Goal: Communication & Community: Answer question/provide support

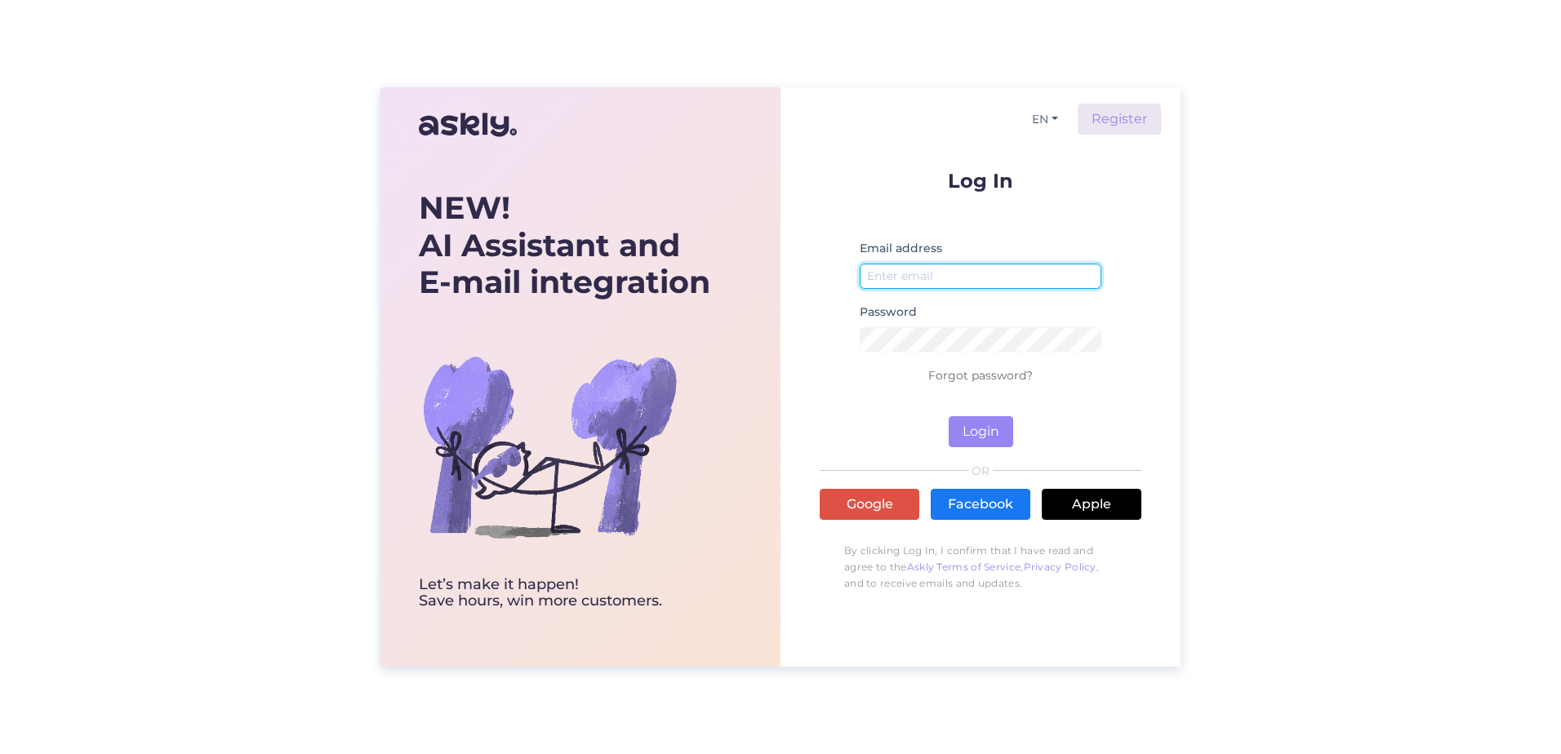
type input "[EMAIL_ADDRESS][DOMAIN_NAME]"
click at [1001, 449] on div "Log In Email address [EMAIL_ADDRESS][DOMAIN_NAME] Password Forgot password? Log…" at bounding box center [981, 385] width 322 height 429
click at [992, 432] on button "Login" at bounding box center [981, 431] width 65 height 31
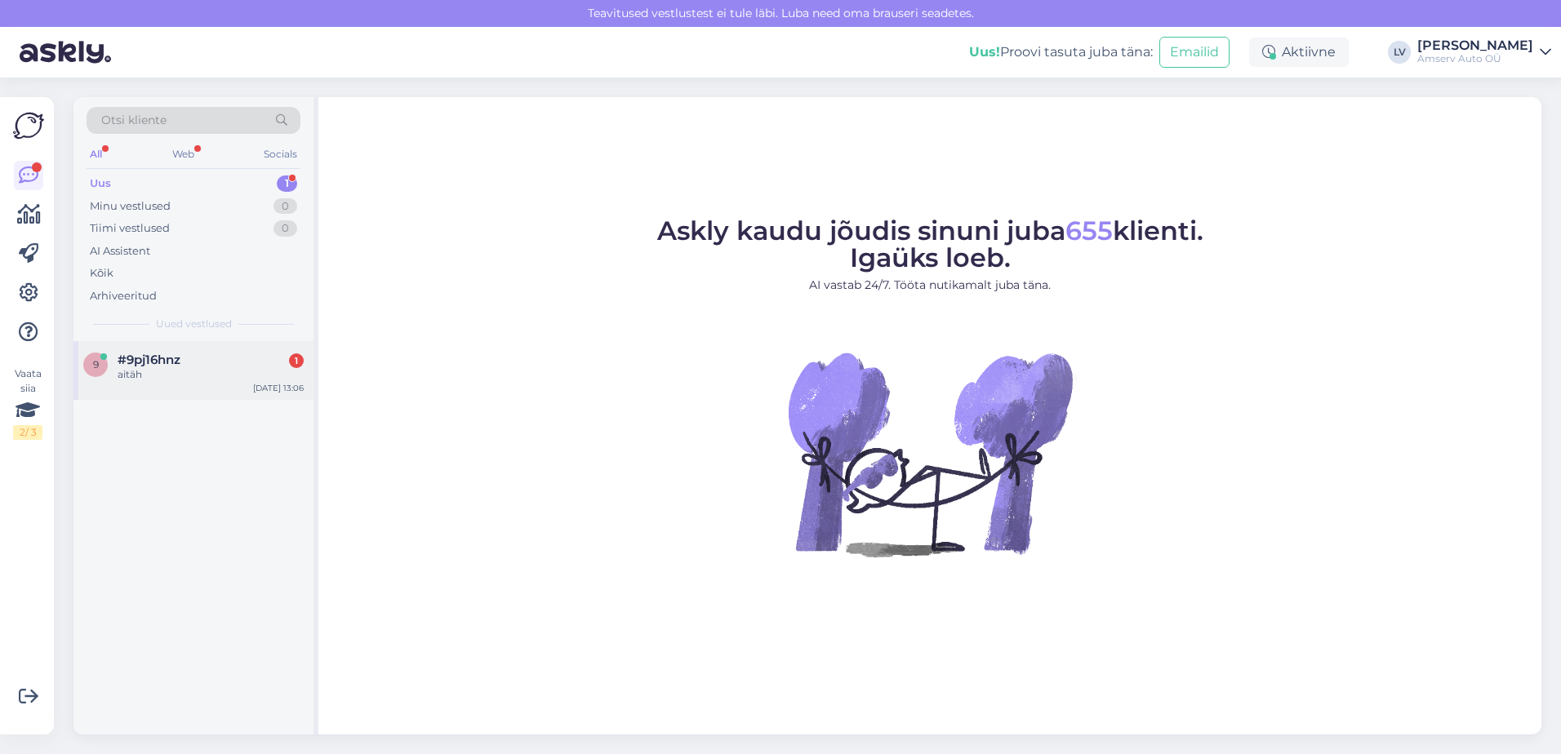
click at [128, 354] on span "#9pj16hnz" at bounding box center [149, 360] width 63 height 15
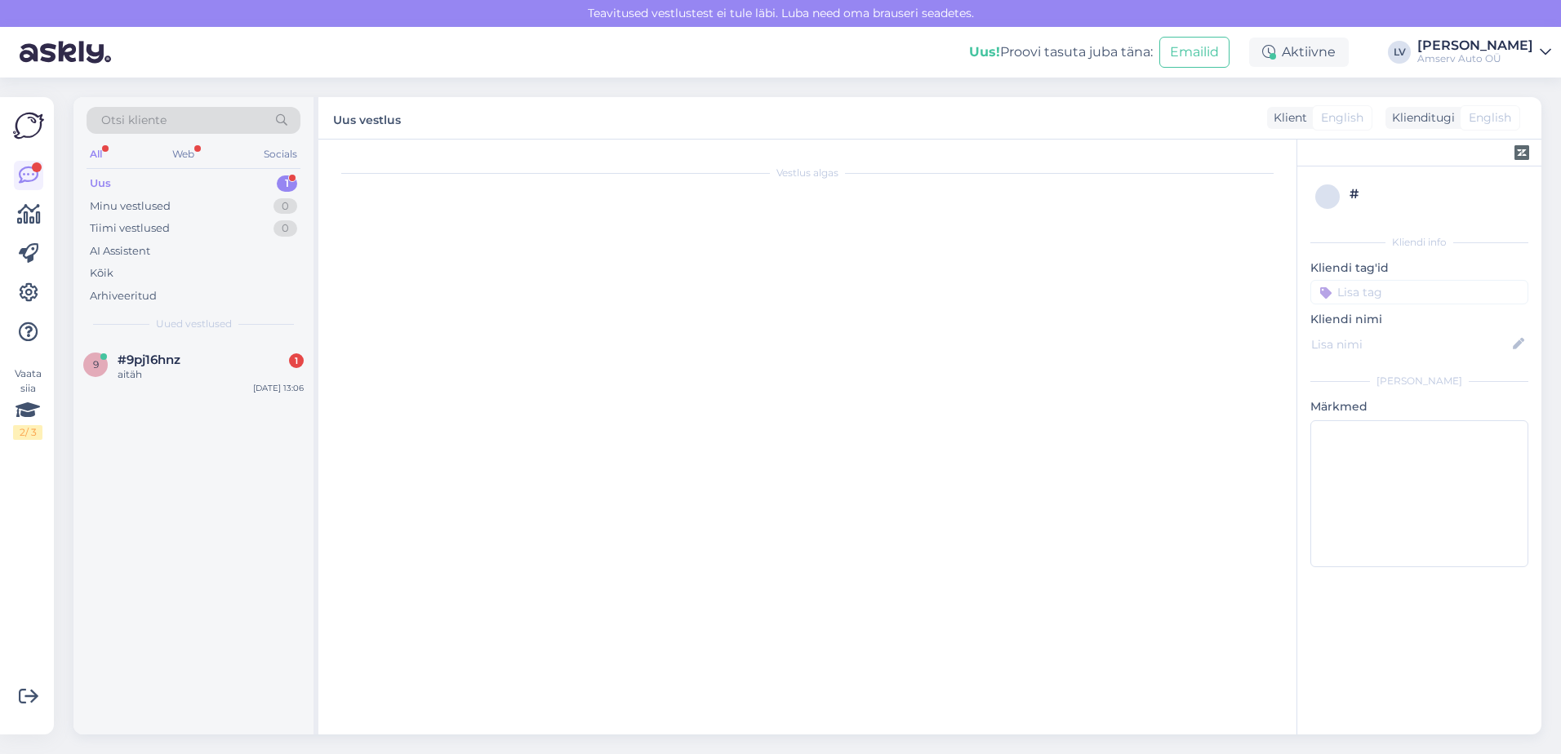
scroll to position [51, 0]
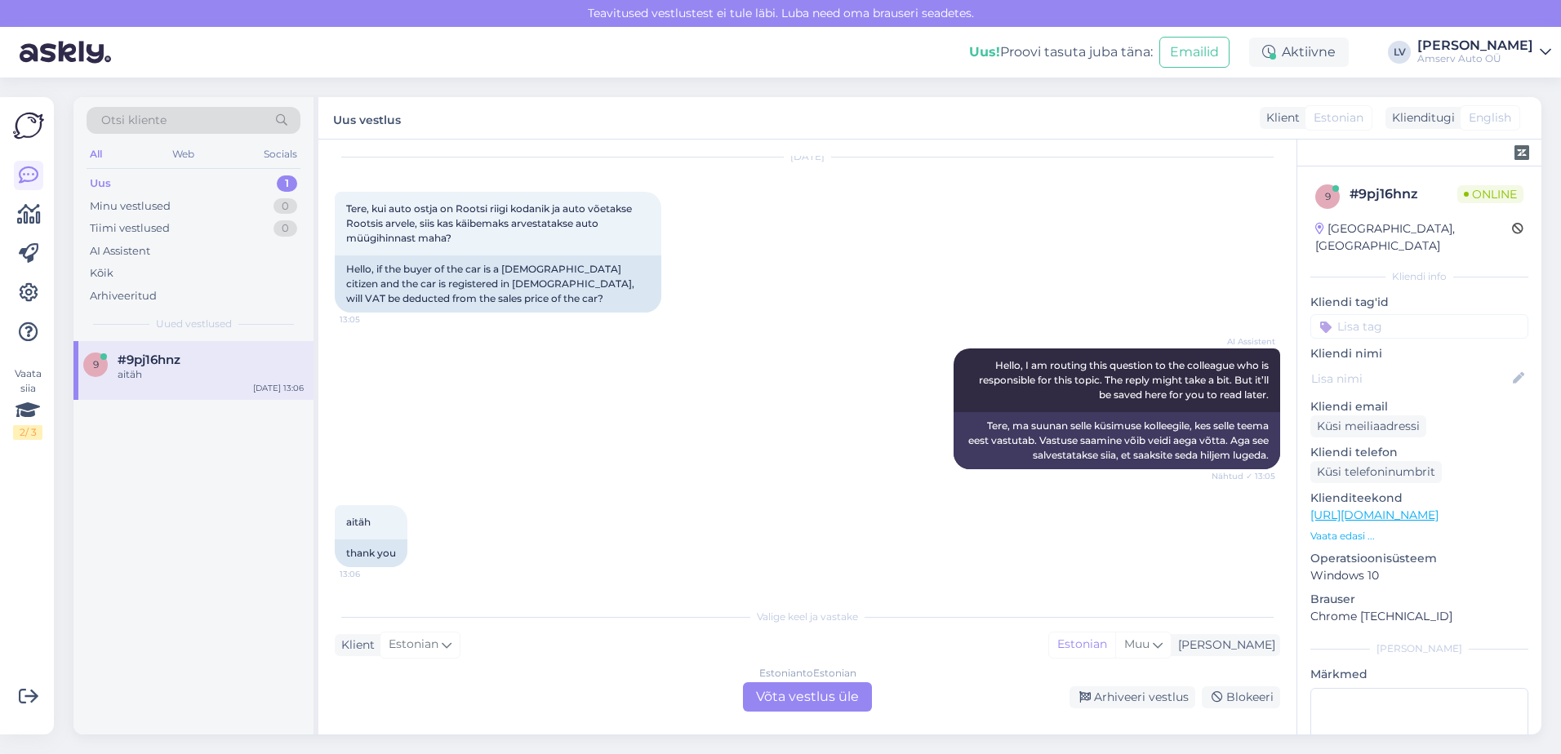
click at [767, 695] on div "Estonian to Estonian Võta vestlus üle" at bounding box center [807, 697] width 129 height 29
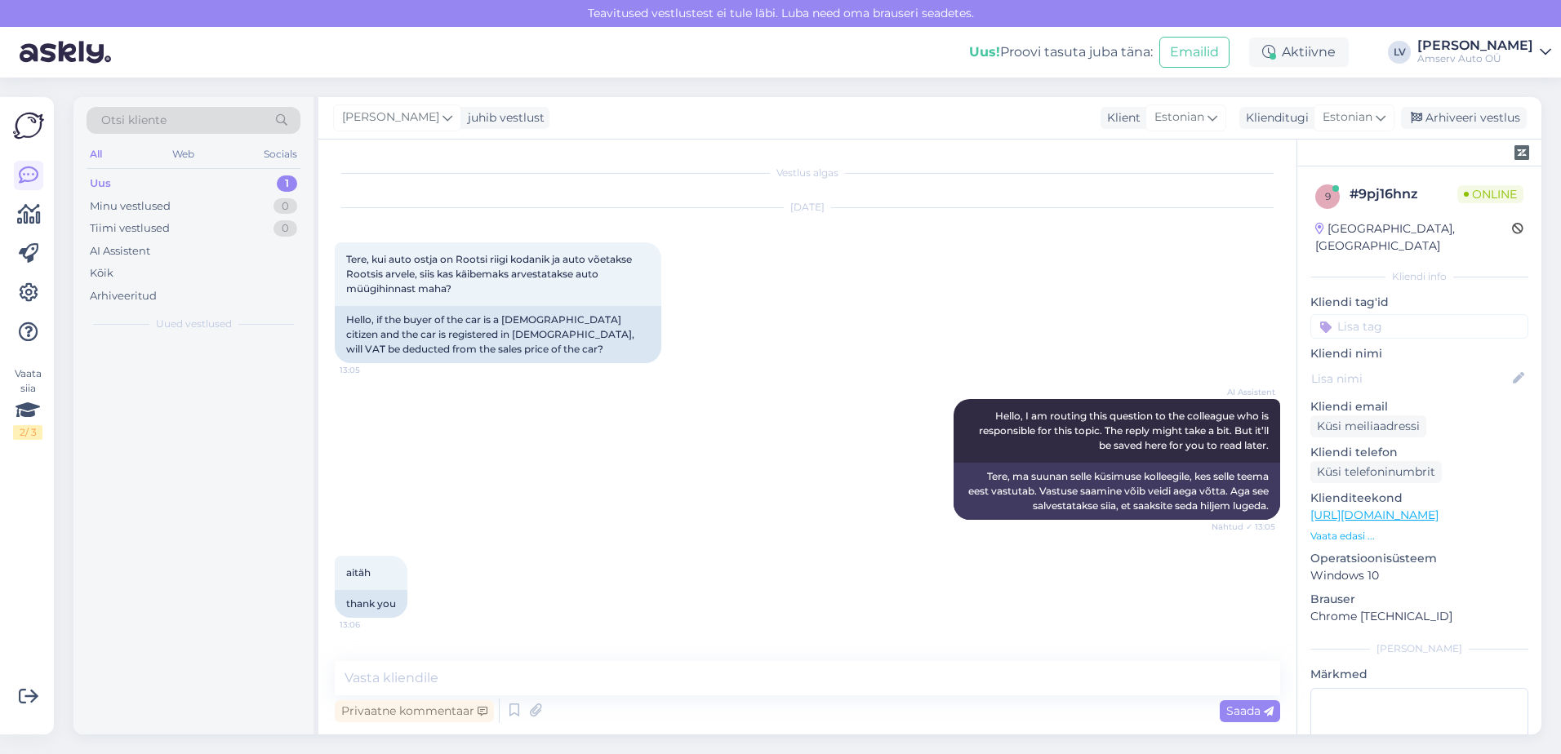
scroll to position [0, 0]
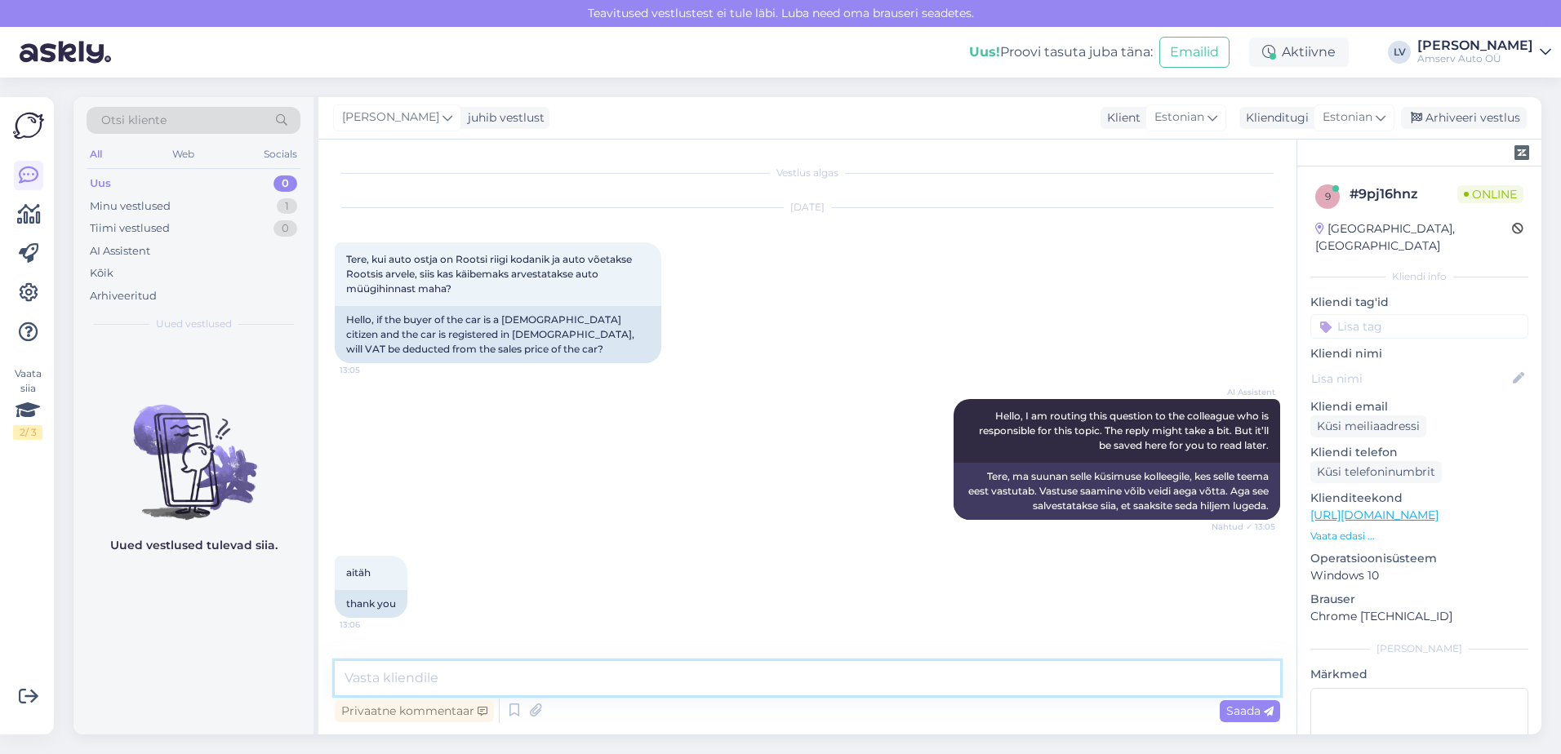
drag, startPoint x: 683, startPoint y: 673, endPoint x: 776, endPoint y: 650, distance: 95.8
click at [687, 673] on textarea at bounding box center [807, 678] width 945 height 34
type textarea "Tere"
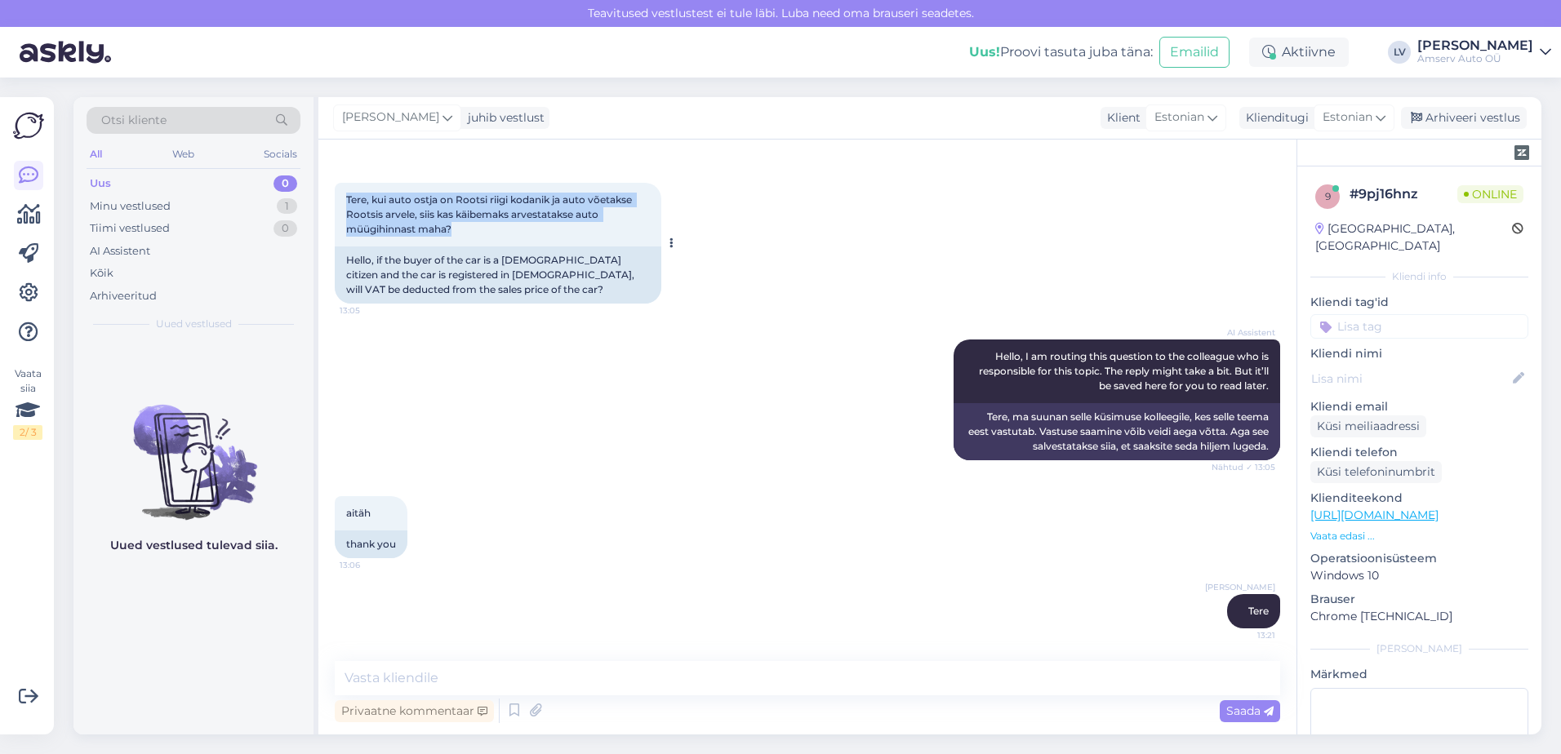
drag, startPoint x: 464, startPoint y: 231, endPoint x: 338, endPoint y: 202, distance: 128.9
click at [338, 202] on div "Tere, kui auto ostja on Rootsi riigi kodanik ja auto võetakse Rootsis arvele, s…" at bounding box center [498, 215] width 327 height 64
drag, startPoint x: 338, startPoint y: 202, endPoint x: 360, endPoint y: 211, distance: 23.8
copy span "Tere, kui auto ostja on Rootsi riigi kodanik ja auto võetakse Rootsis arvele, s…"
click at [593, 647] on div "Vestlus algas [DATE] Tere, kui auto ostja on Rootsi riigi kodanik ja auto võeta…" at bounding box center [807, 437] width 978 height 595
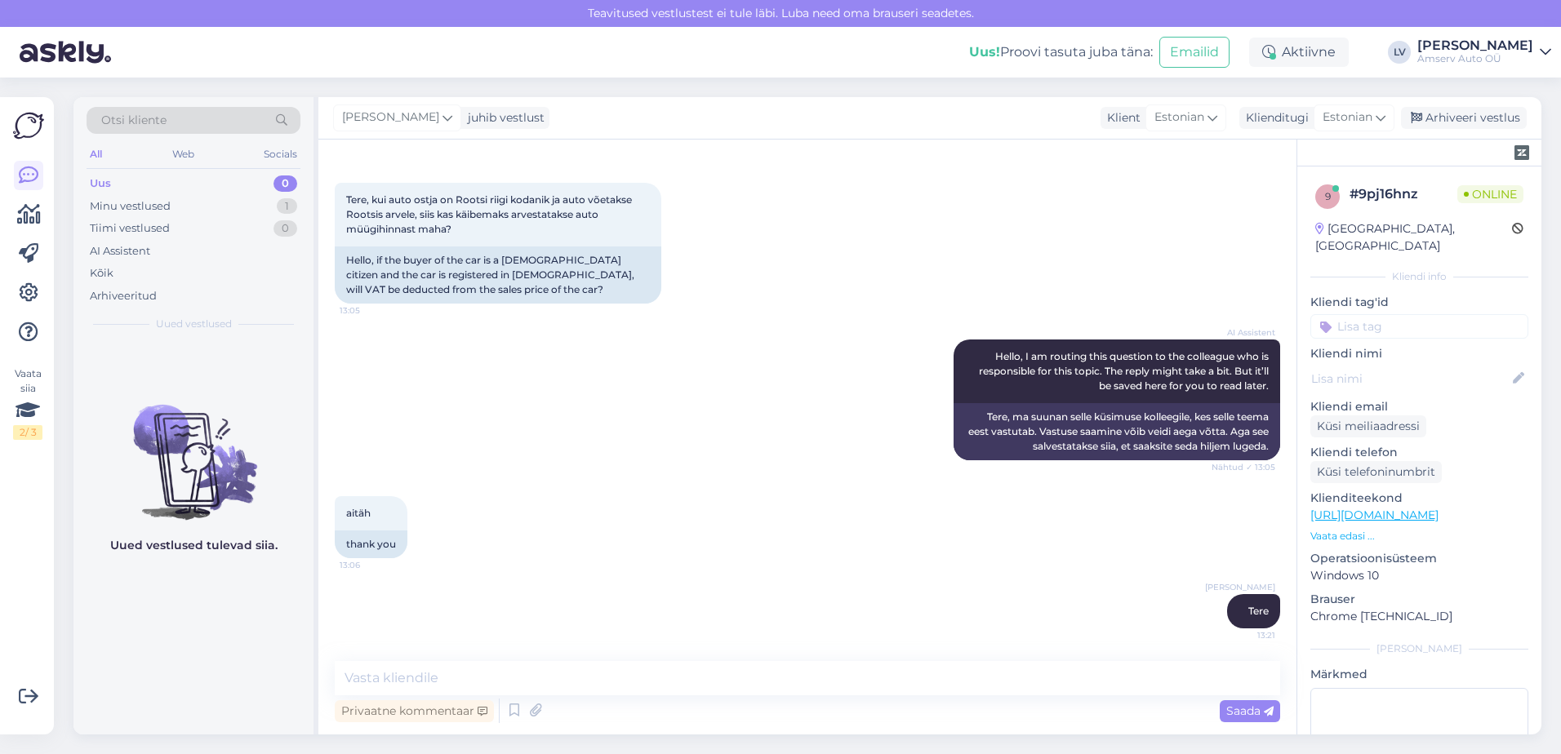
drag, startPoint x: 604, startPoint y: 648, endPoint x: 609, endPoint y: 657, distance: 10.2
click at [605, 648] on div "Vestlus algas [DATE] Tere, kui auto ostja on Rootsi riigi kodanik ja auto võeta…" at bounding box center [807, 437] width 978 height 595
click at [608, 687] on textarea at bounding box center [807, 678] width 945 height 34
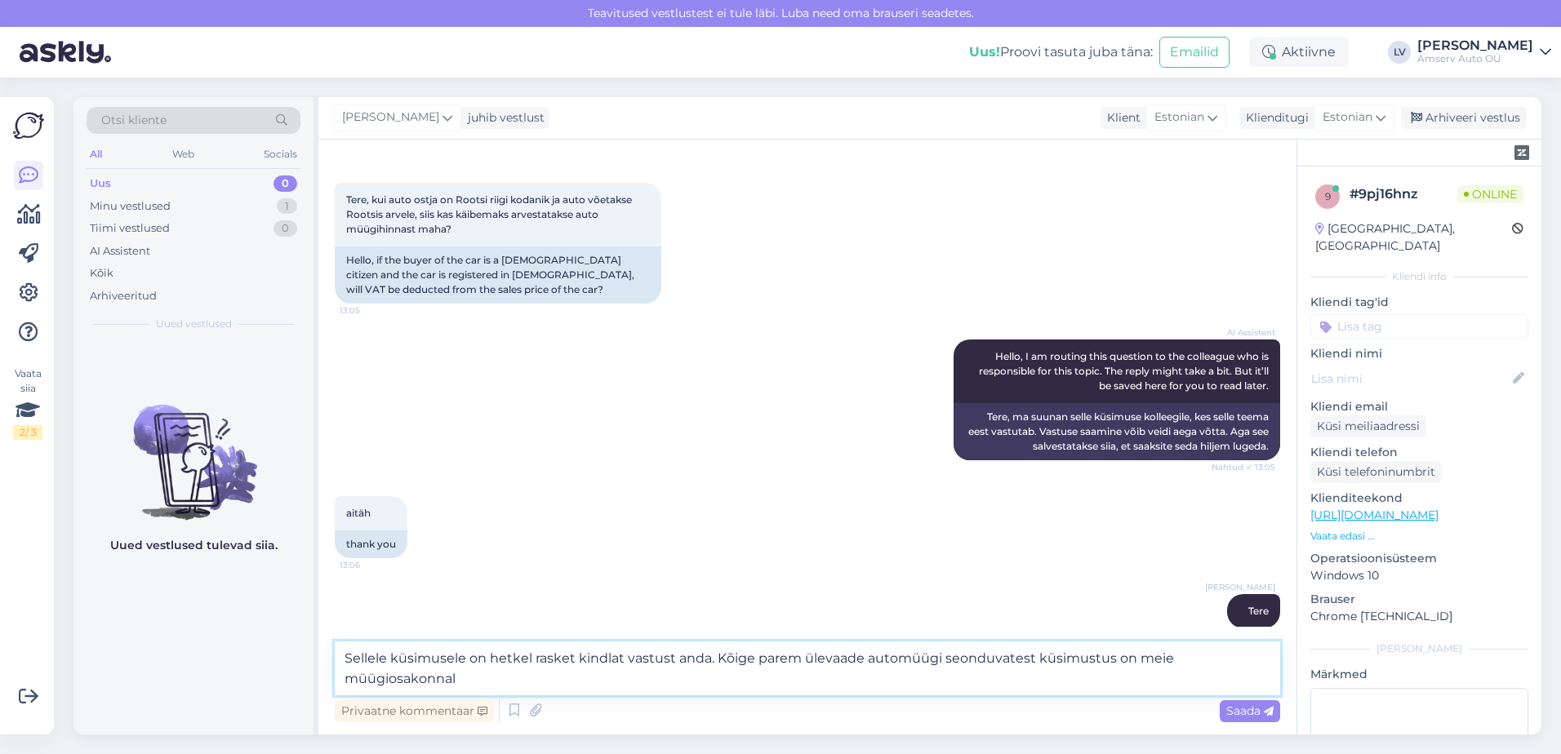
type textarea "Sellele küsimusele on hetkel rasket kindlat vastust anda. Kõige parem ülevaade …"
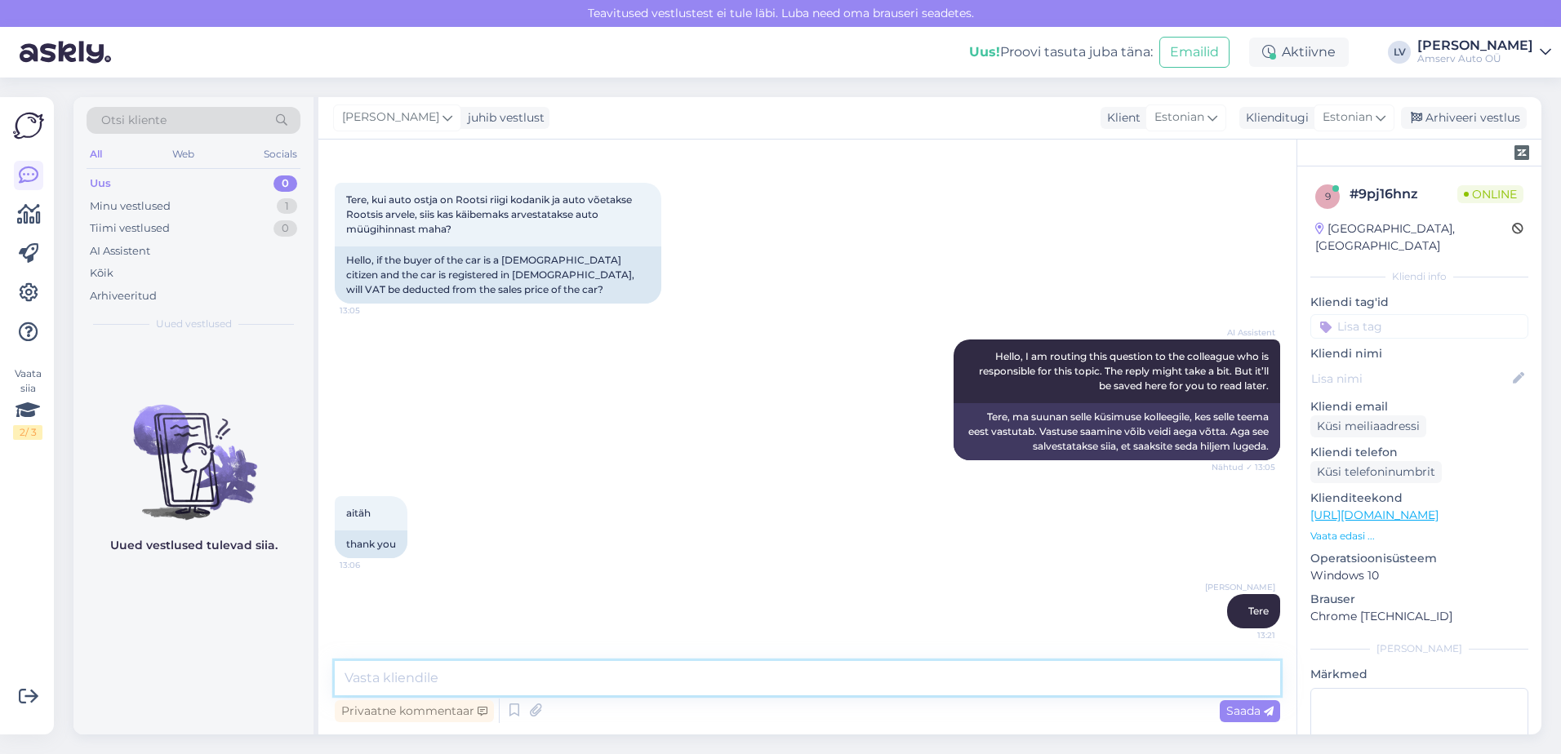
scroll to position [159, 0]
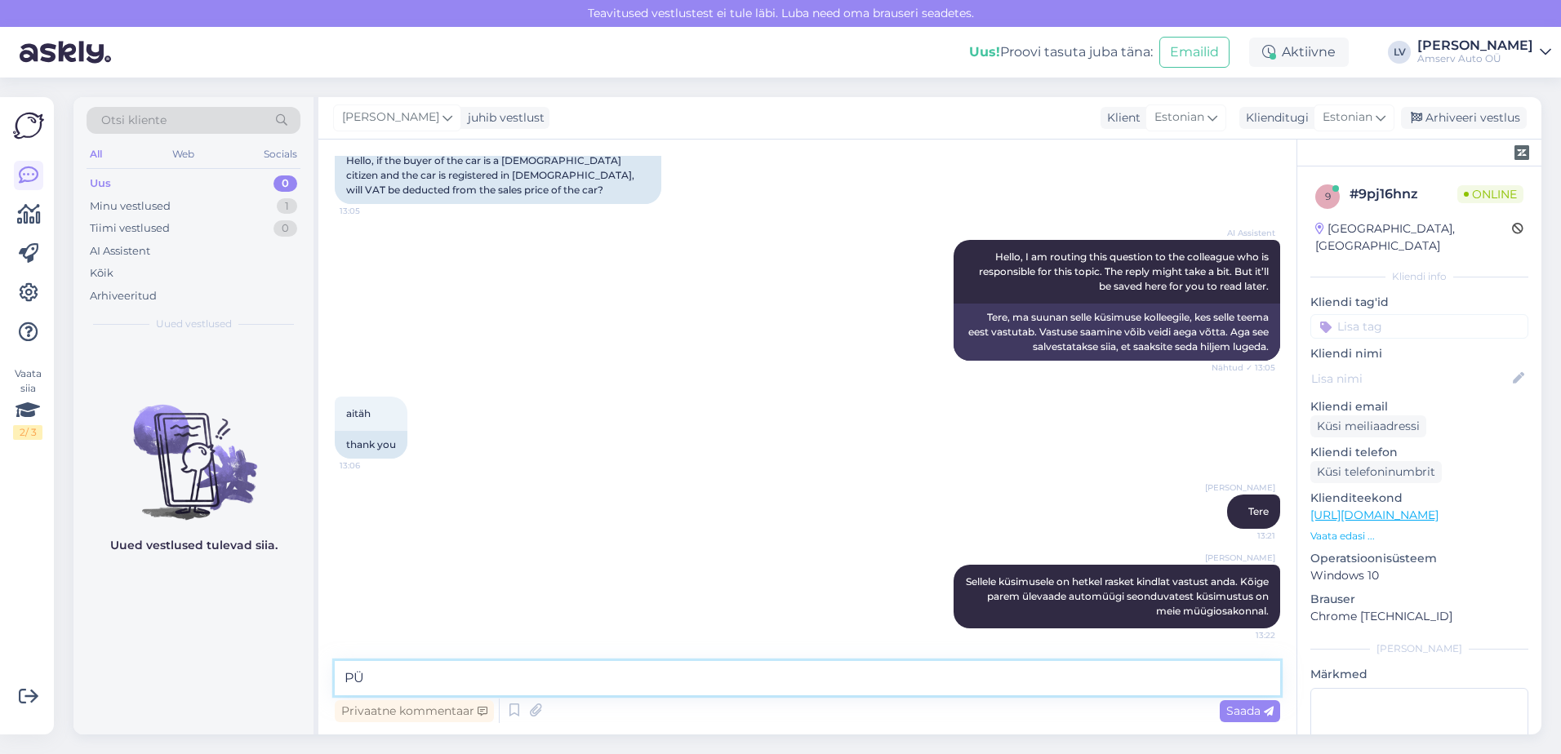
type textarea "P"
click at [541, 681] on textarea at bounding box center [807, 678] width 945 height 34
paste textarea "[PHONE_NUMBER] [EMAIL_ADDRESS][DOMAIN_NAME]"
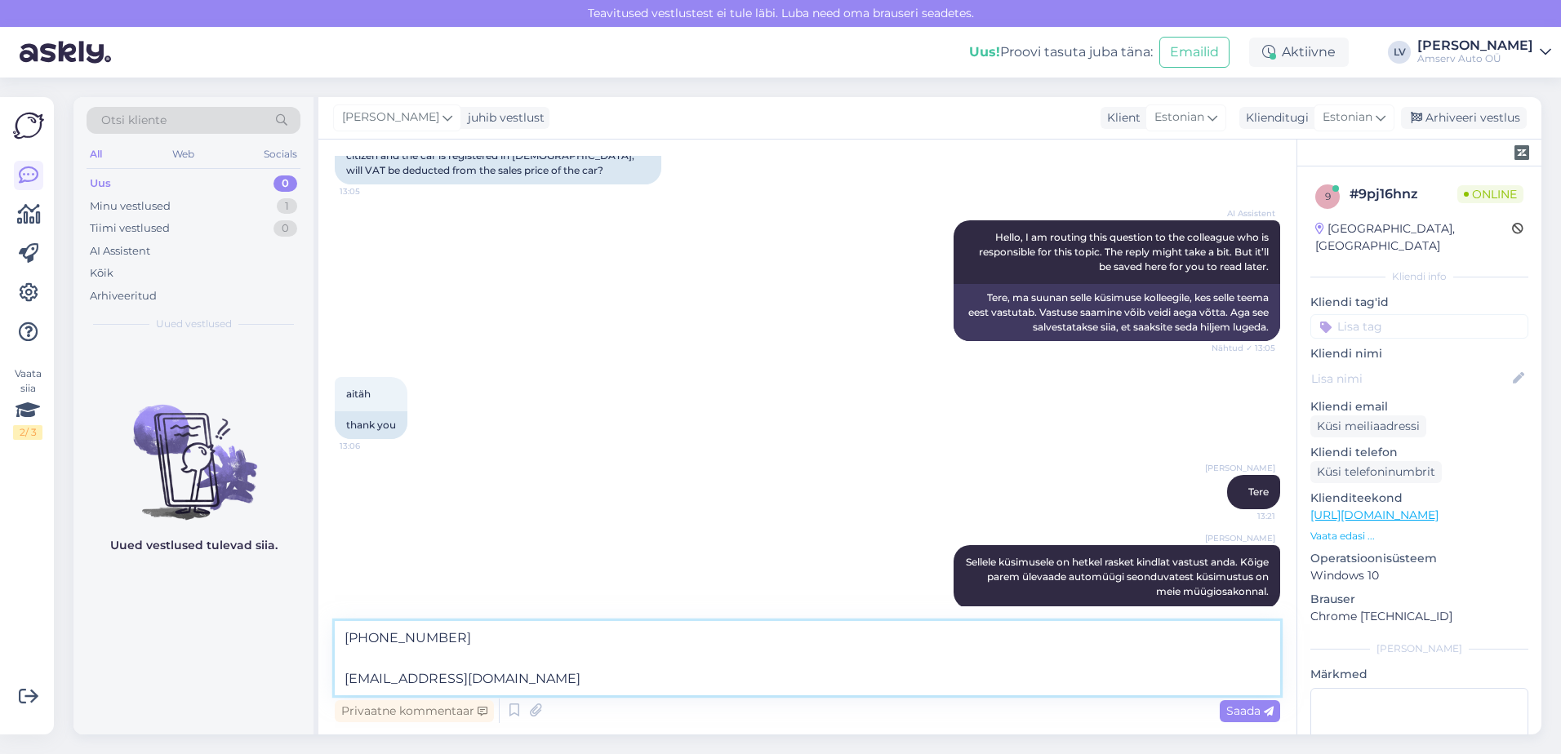
click at [338, 679] on textarea "[PHONE_NUMBER] [EMAIL_ADDRESS][DOMAIN_NAME]" at bounding box center [807, 658] width 945 height 74
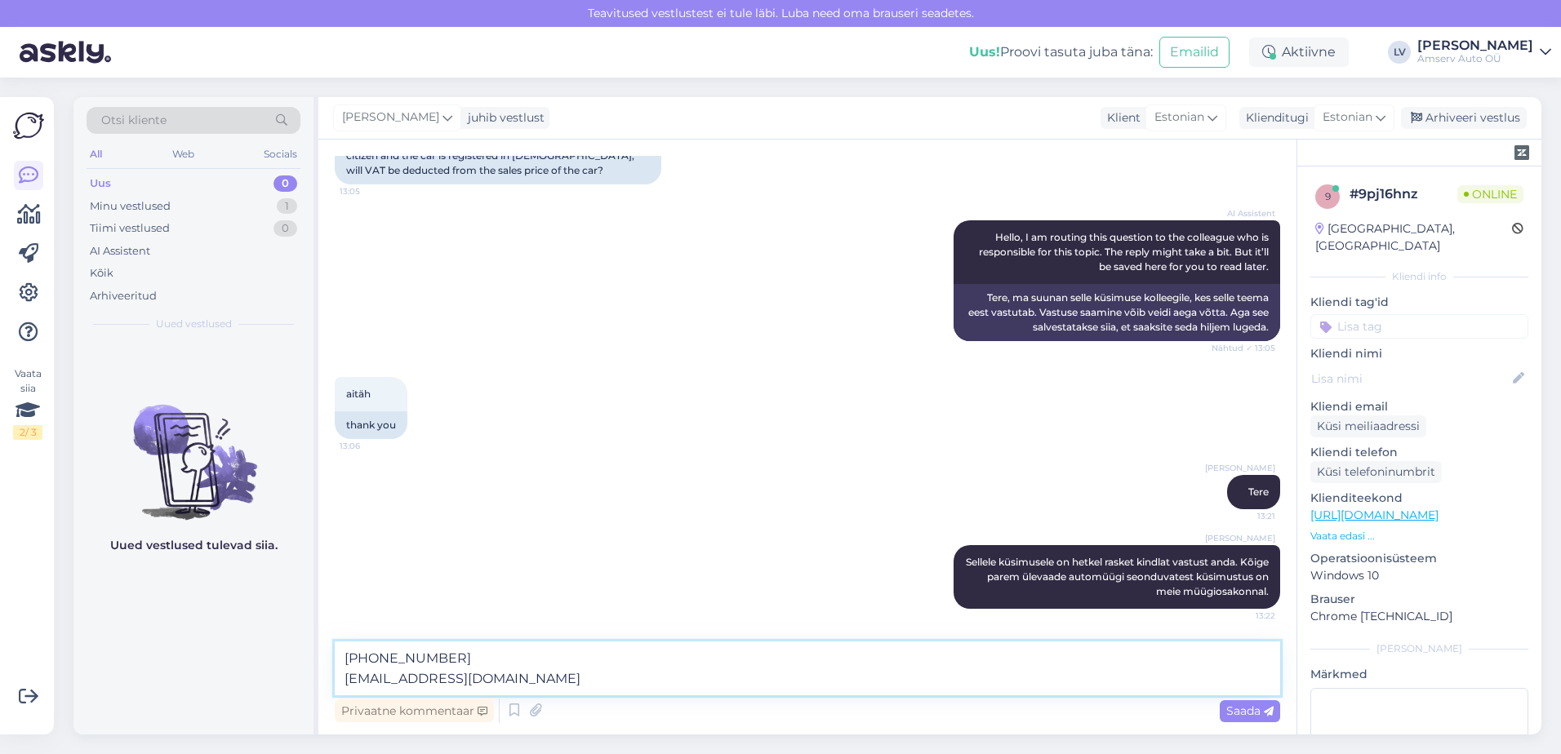
click at [630, 687] on textarea "[PHONE_NUMBER] [EMAIL_ADDRESS][DOMAIN_NAME]" at bounding box center [807, 669] width 945 height 54
type textarea "[PHONE_NUMBER] [EMAIL_ADDRESS][DOMAIN_NAME]"
click at [1220, 705] on div "Saada" at bounding box center [1250, 712] width 60 height 22
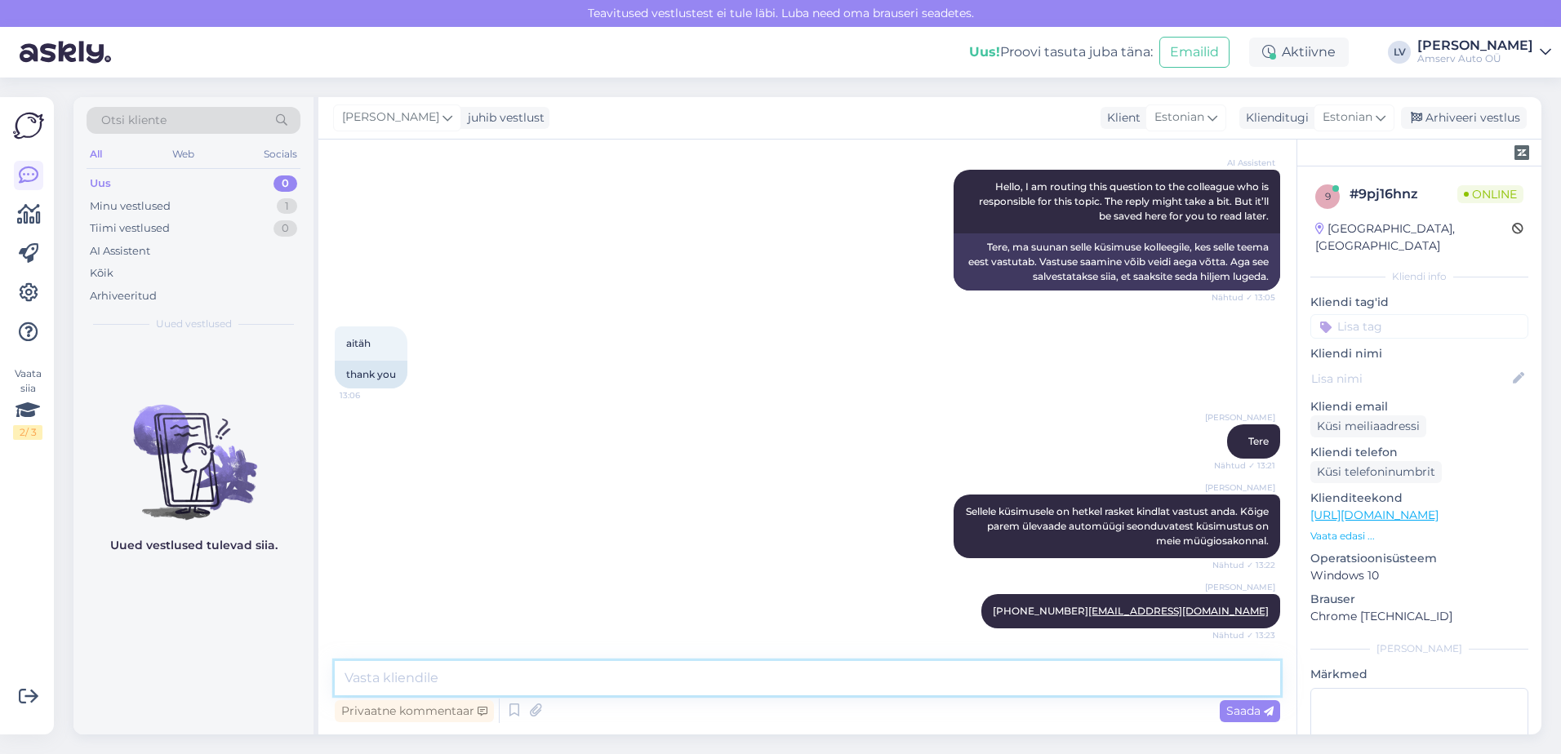
drag, startPoint x: 652, startPoint y: 680, endPoint x: 681, endPoint y: 662, distance: 33.8
click at [661, 675] on textarea at bounding box center [807, 678] width 945 height 34
type textarea "Kas saan Teid veel kuidagi aidata?"
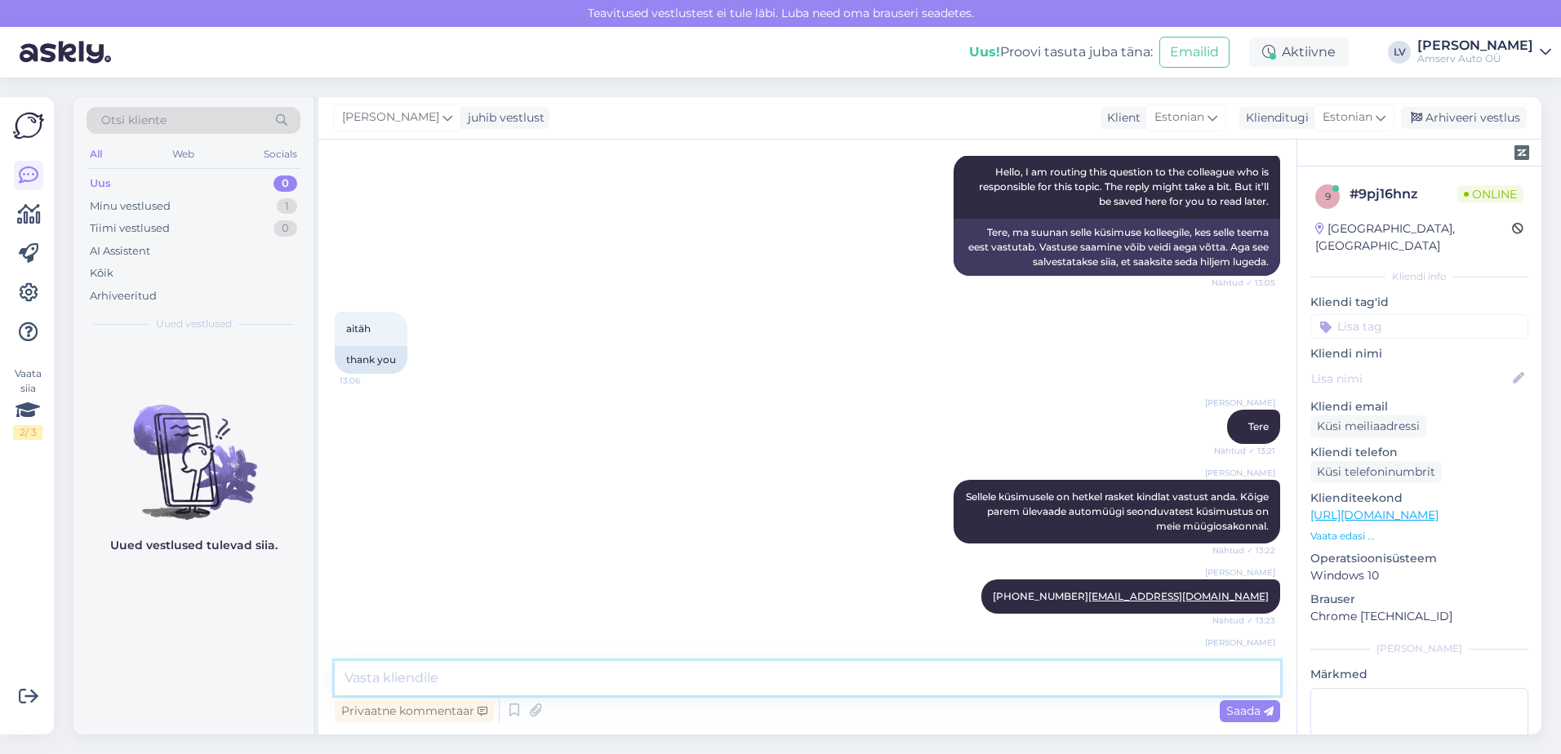
scroll to position [314, 0]
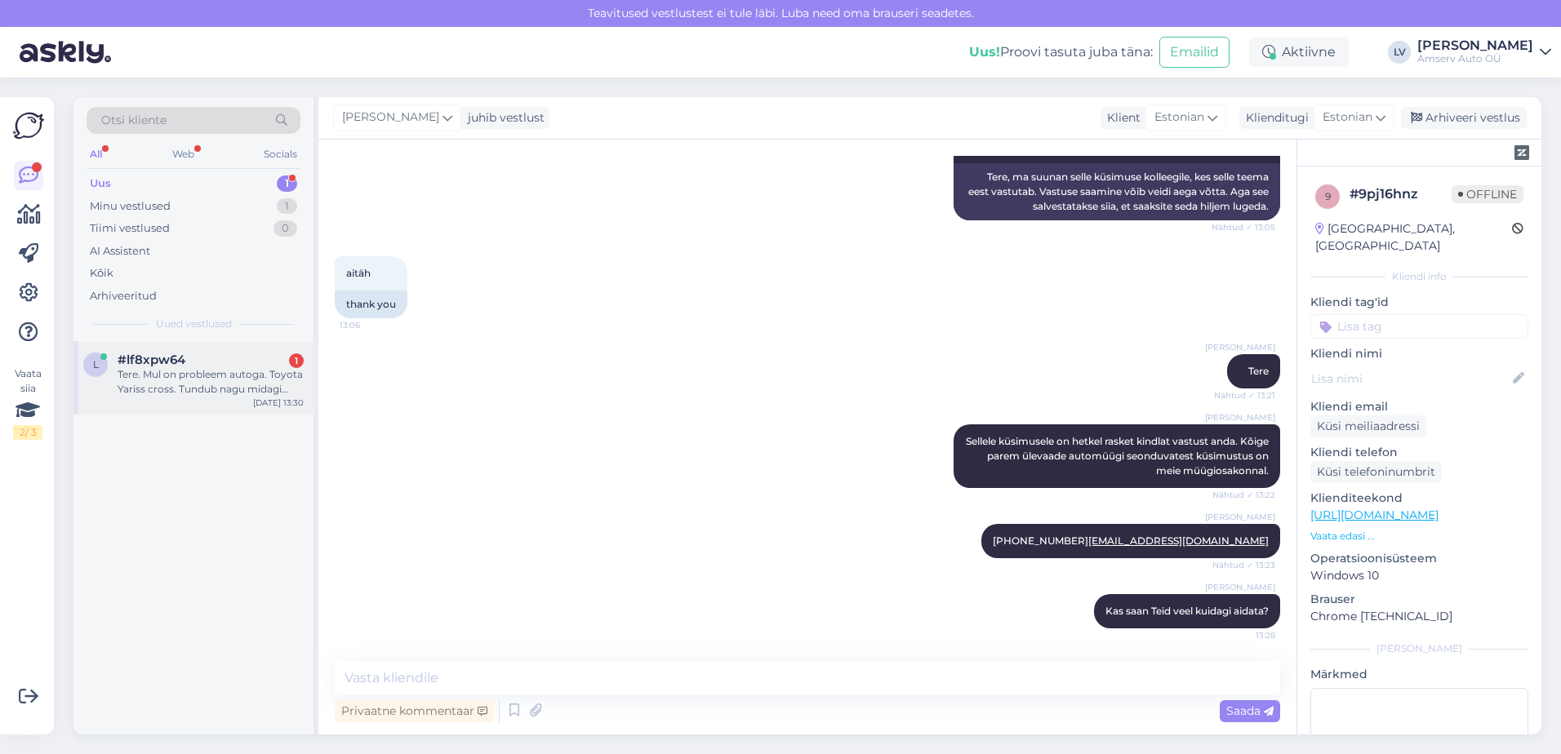
click at [249, 369] on div "Tere. Mul on probleem autoga. Toyota Yariss cross. Tundub nagu midagi akuga, ma…" at bounding box center [211, 381] width 186 height 29
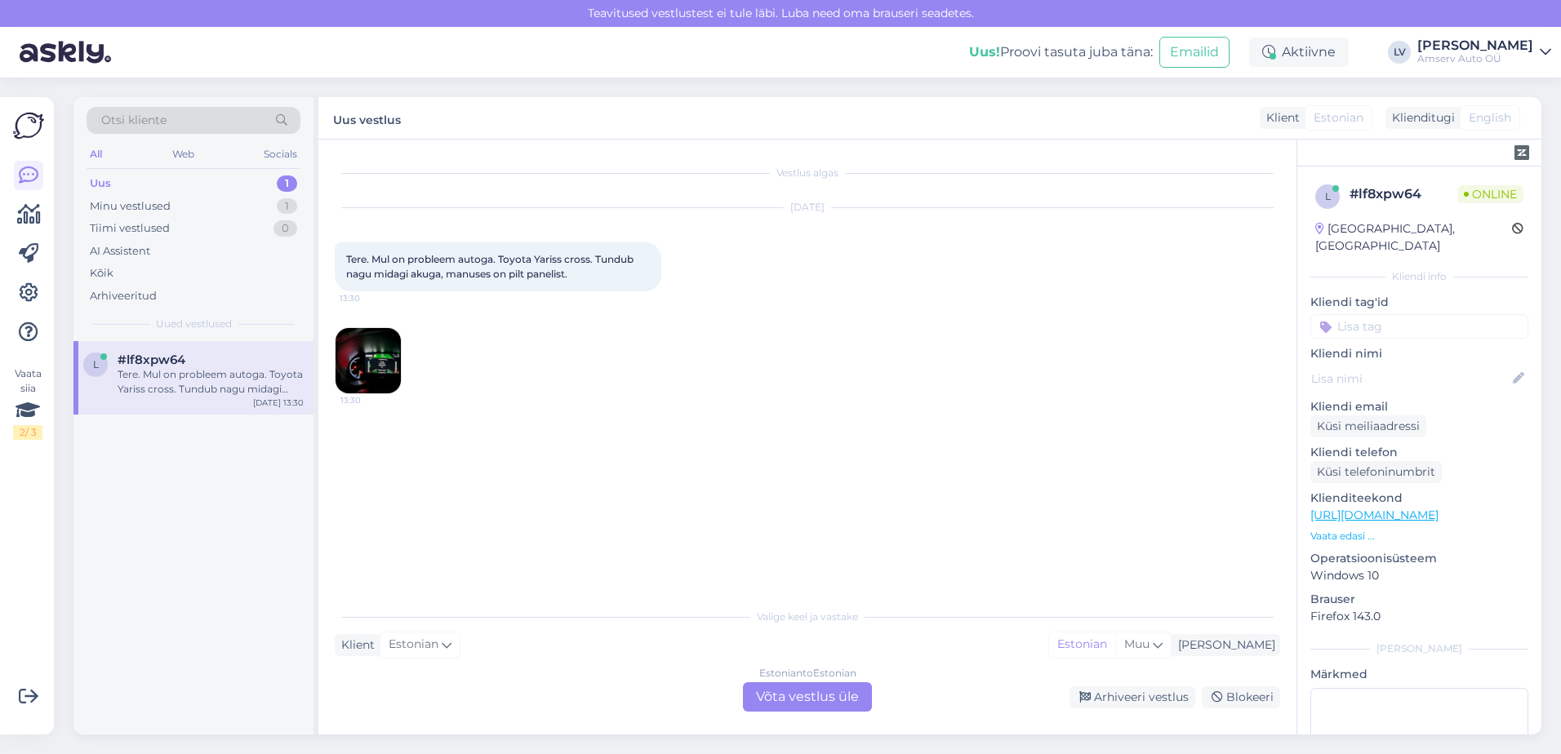
click at [817, 691] on div "Estonian to Estonian Võta vestlus üle" at bounding box center [807, 697] width 129 height 29
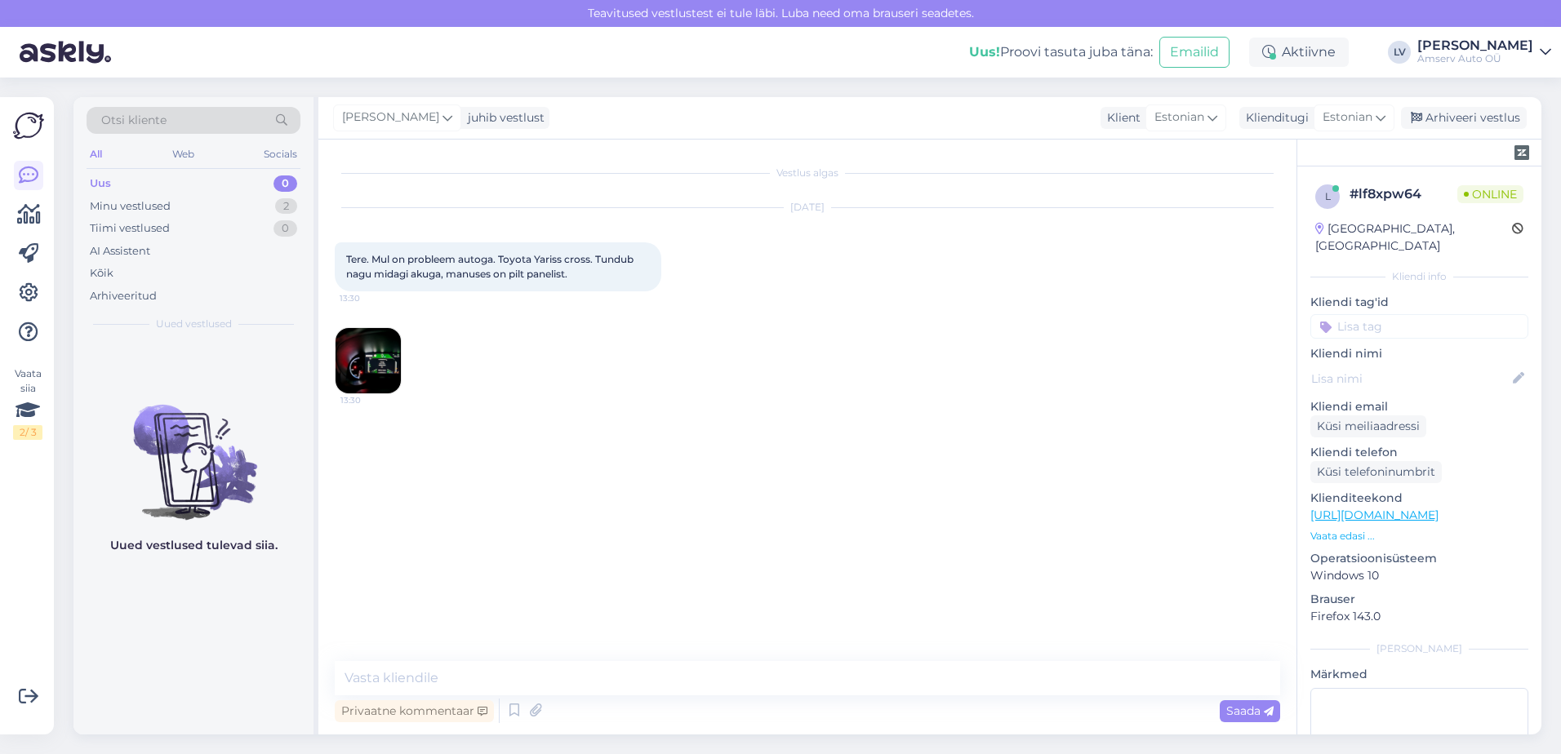
click at [387, 375] on img at bounding box center [368, 360] width 65 height 65
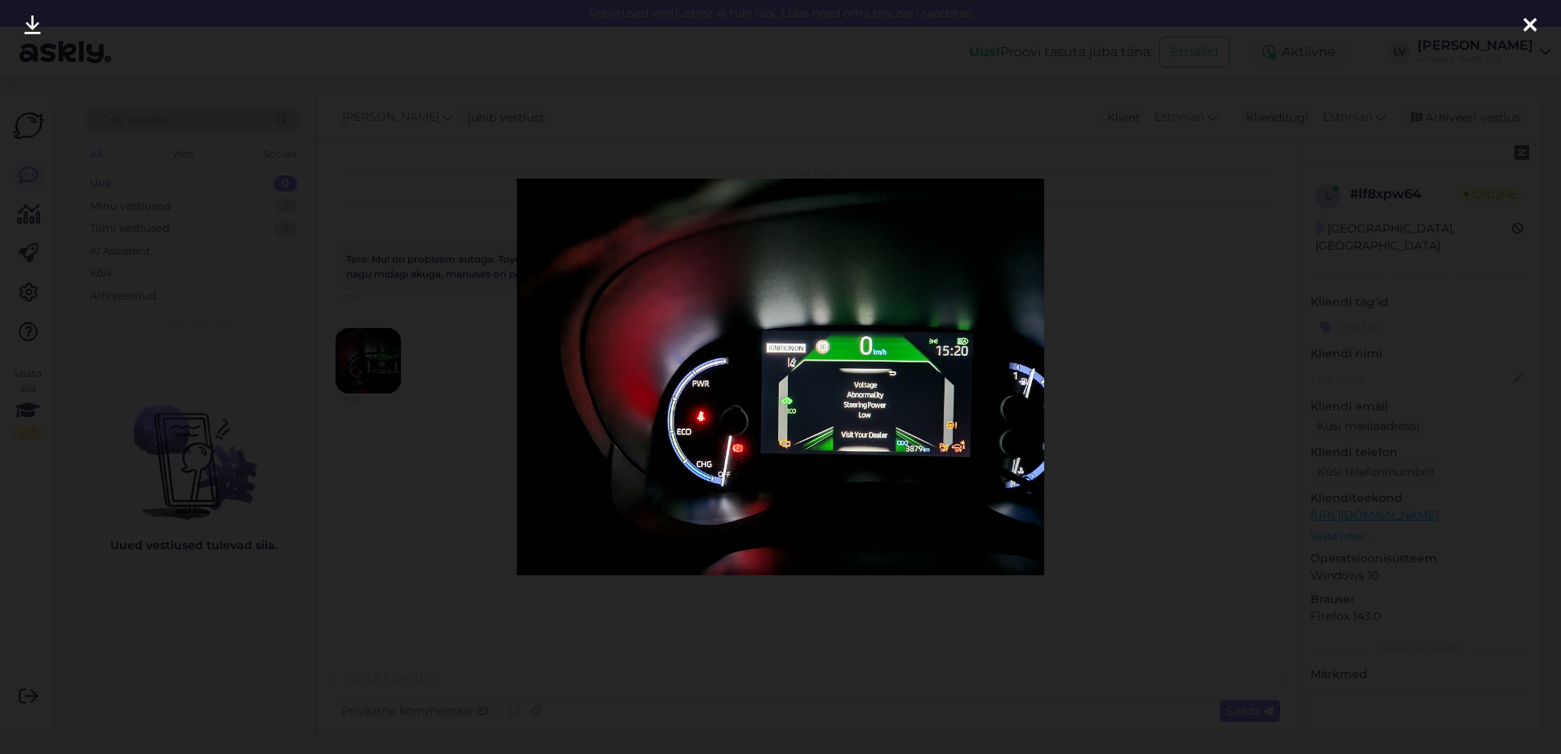
click at [1528, 24] on icon at bounding box center [1530, 26] width 13 height 21
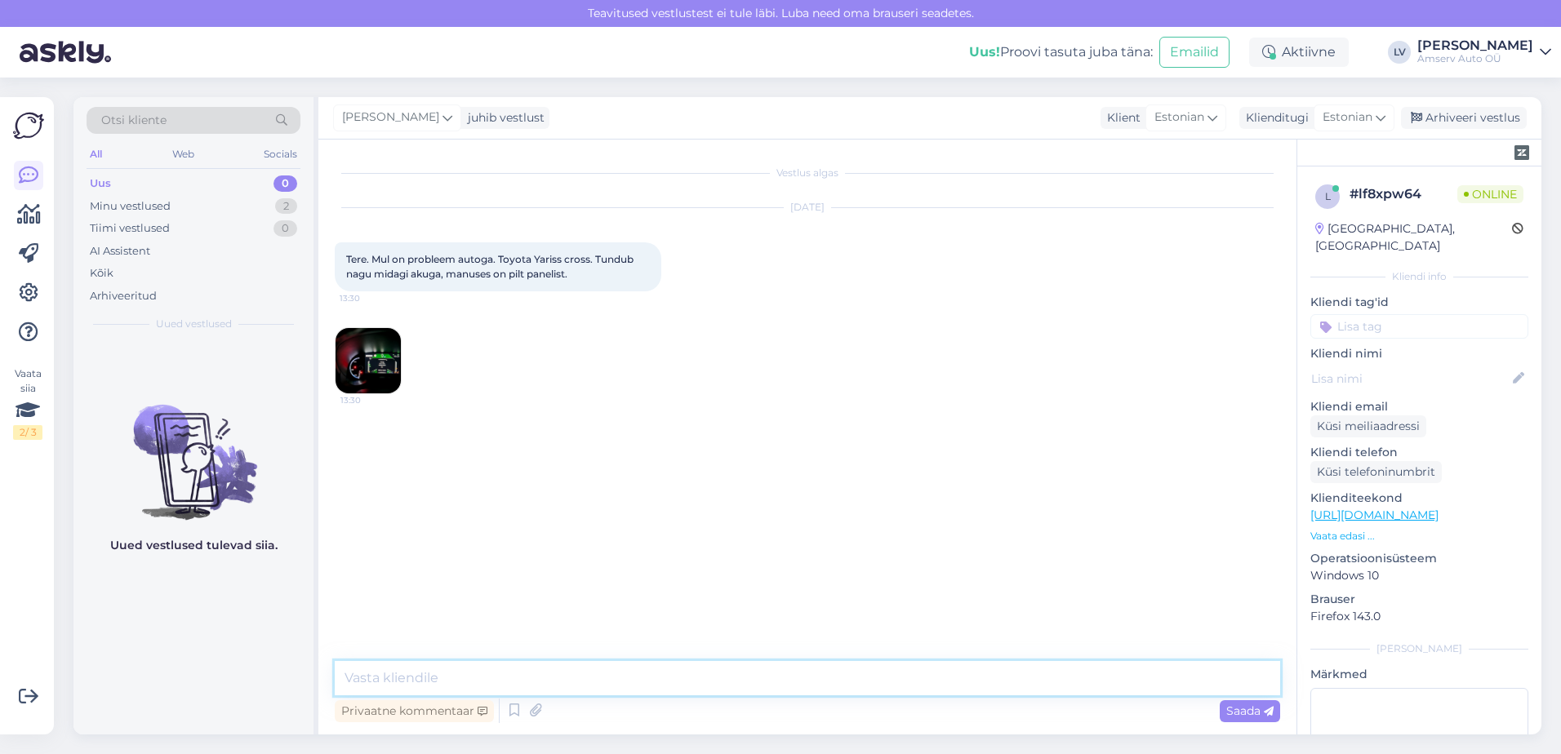
click at [379, 680] on textarea at bounding box center [807, 678] width 945 height 34
type textarea "Tere"
type textarea "Suur tänu pöördumast, kõige parem oleks spetsialistiga konsulteerida"
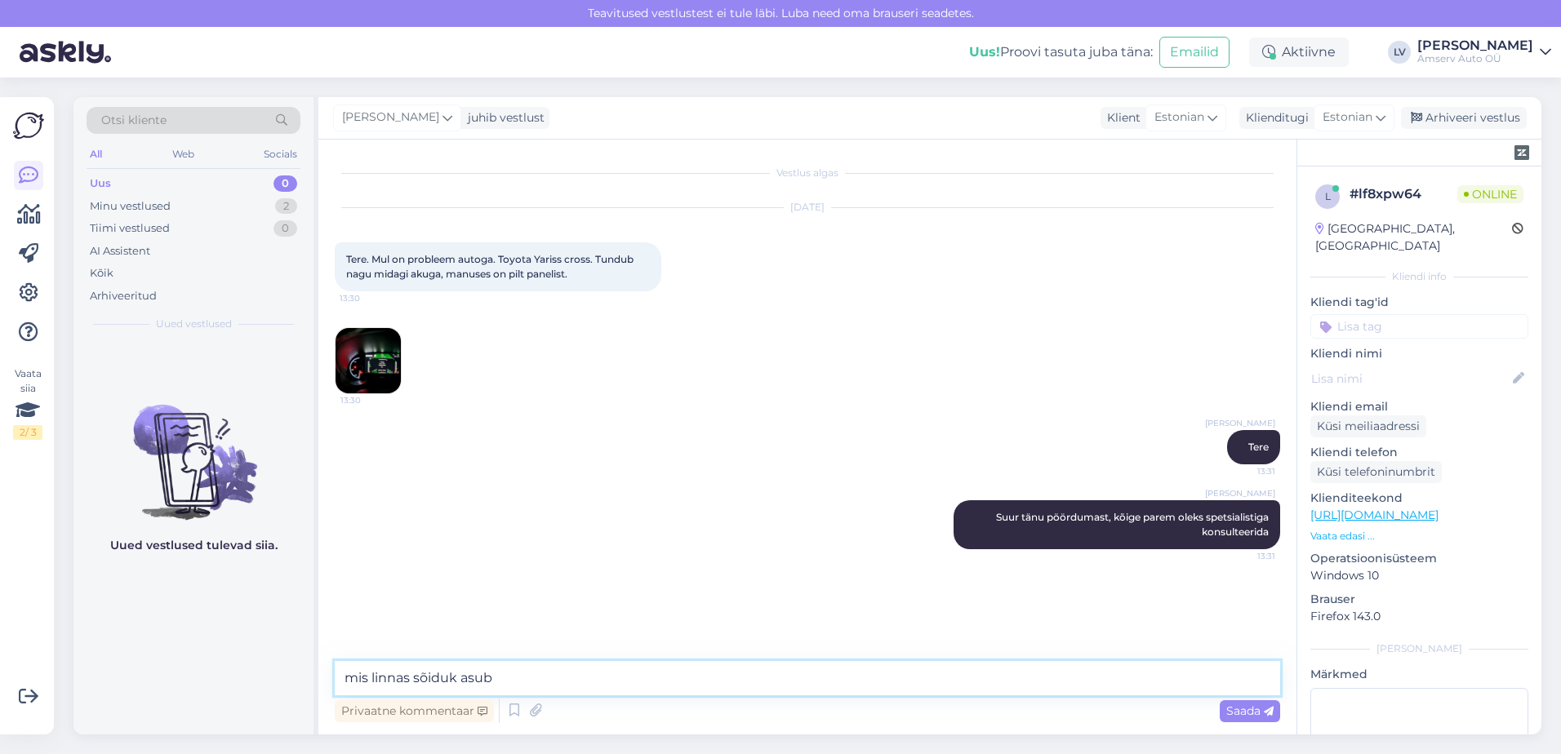
type textarea "mis linnas sõiduk asub?"
click at [366, 352] on img at bounding box center [368, 360] width 65 height 65
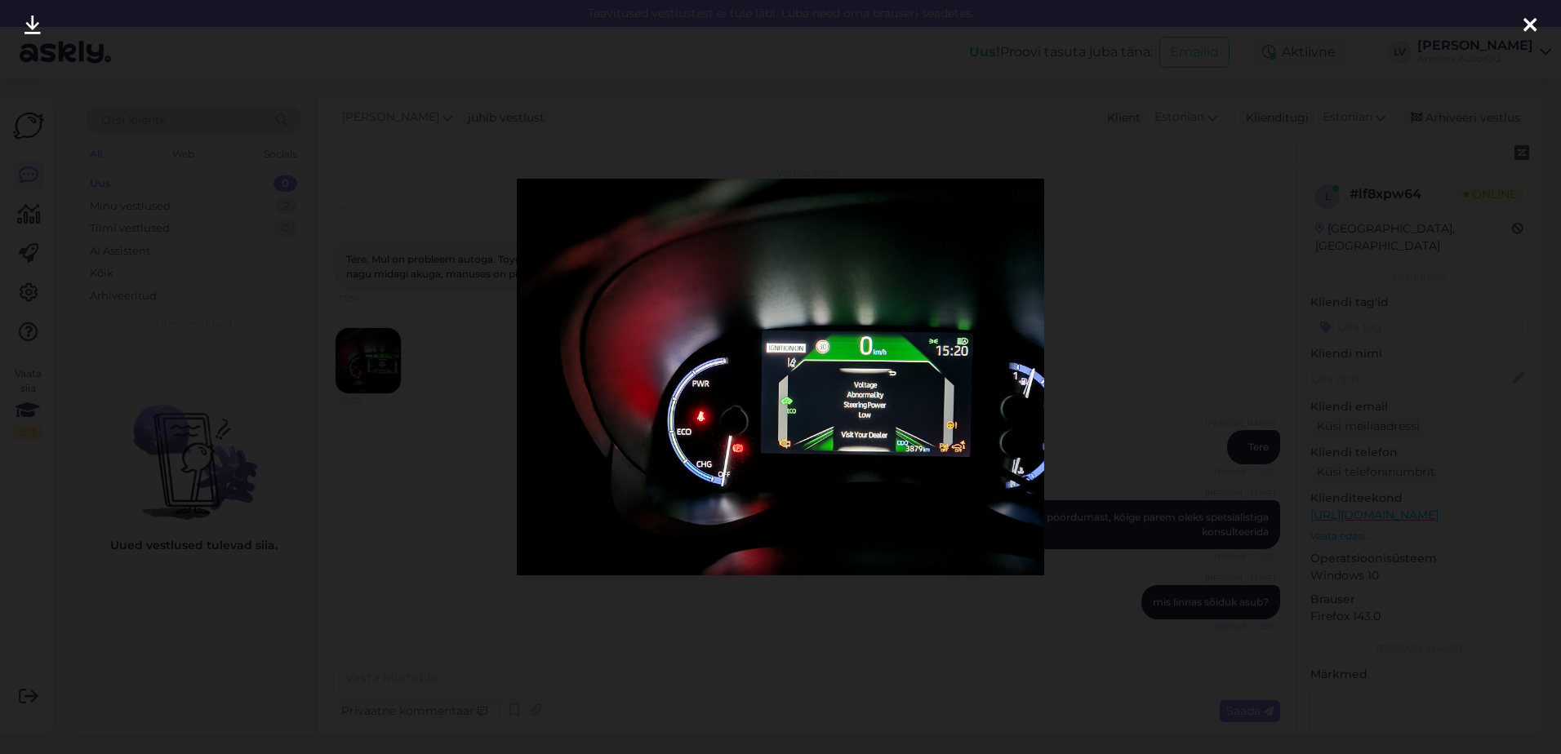
click at [141, 78] on div at bounding box center [780, 377] width 1561 height 754
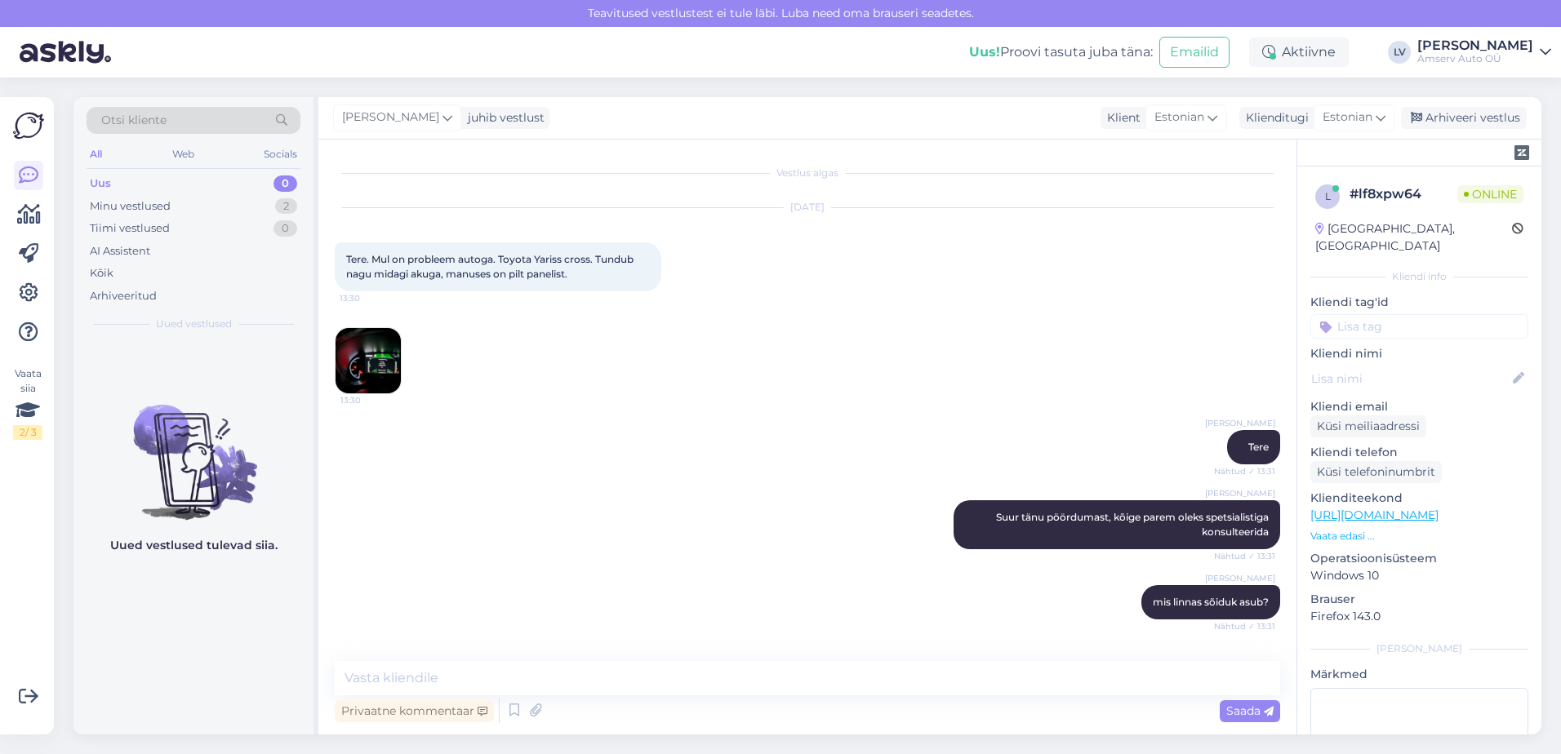
scroll to position [61, 0]
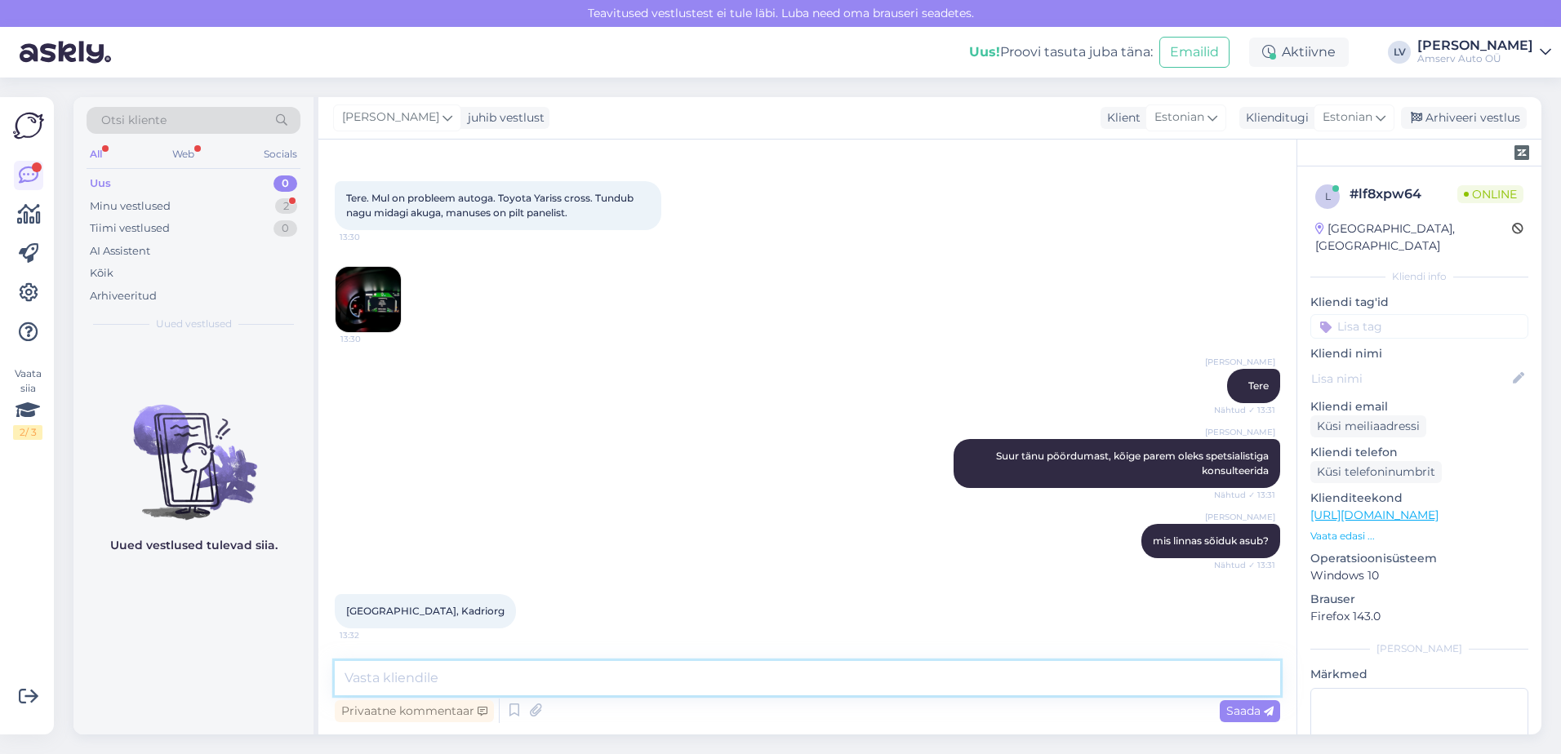
click at [594, 677] on textarea at bounding box center [807, 678] width 945 height 34
click at [344, 675] on textarea "6502143" at bounding box center [807, 678] width 945 height 34
click at [896, 671] on textarea "Palun võtke ühendust meie Järve esinduse spetsialistidega telefonil 6502143" at bounding box center [807, 678] width 945 height 34
type textarea "Palun võtke ühendust meie Järve esinduse spetsialistidega telefonil 6502143 või…"
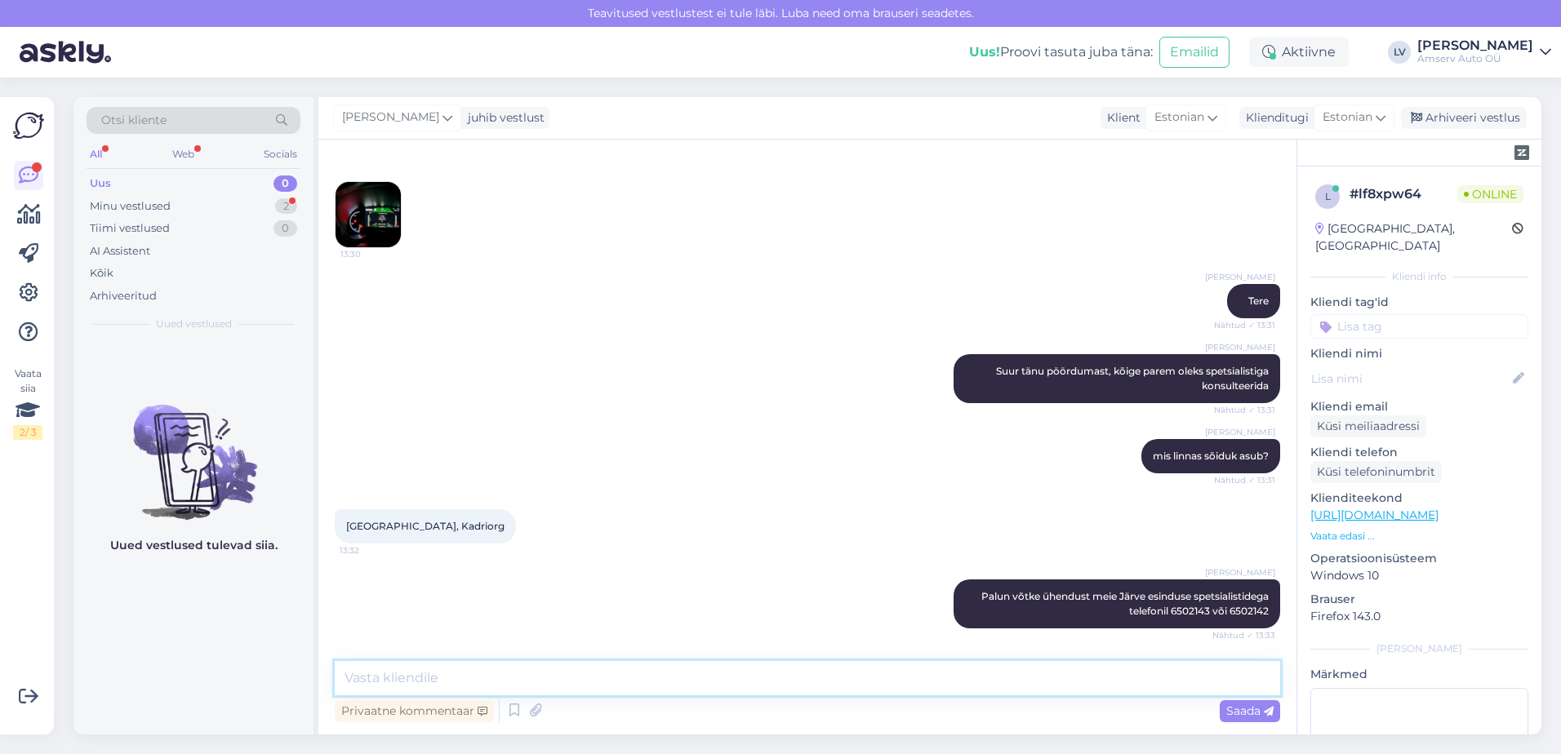
scroll to position [216, 0]
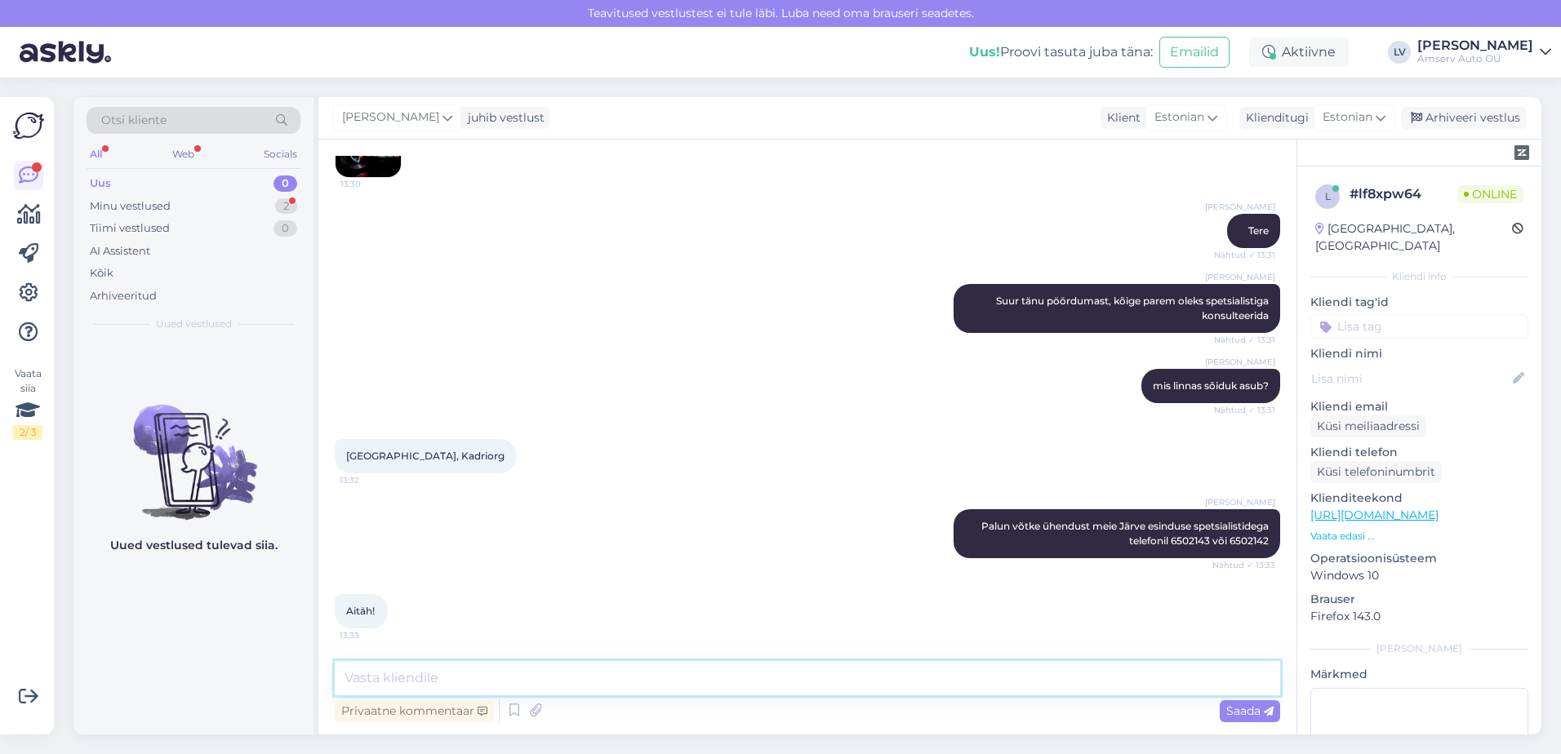
click at [467, 688] on textarea at bounding box center [807, 678] width 945 height 34
type textarea "Suur tänu Teile ja andke [PERSON_NAME] [PERSON_NAME] Teile veel kuidagi abiks o…"
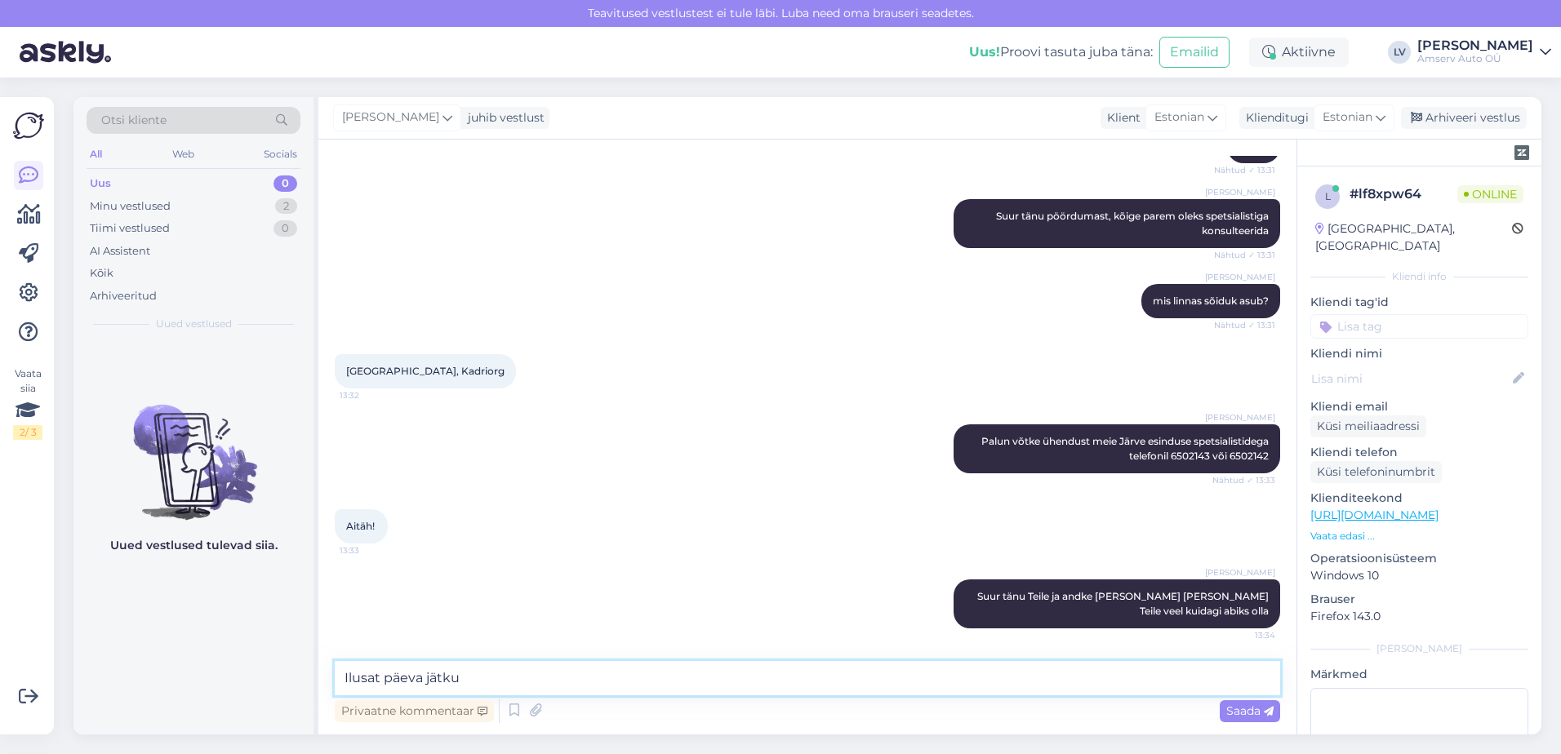
type textarea "Ilusat päeva jätku"
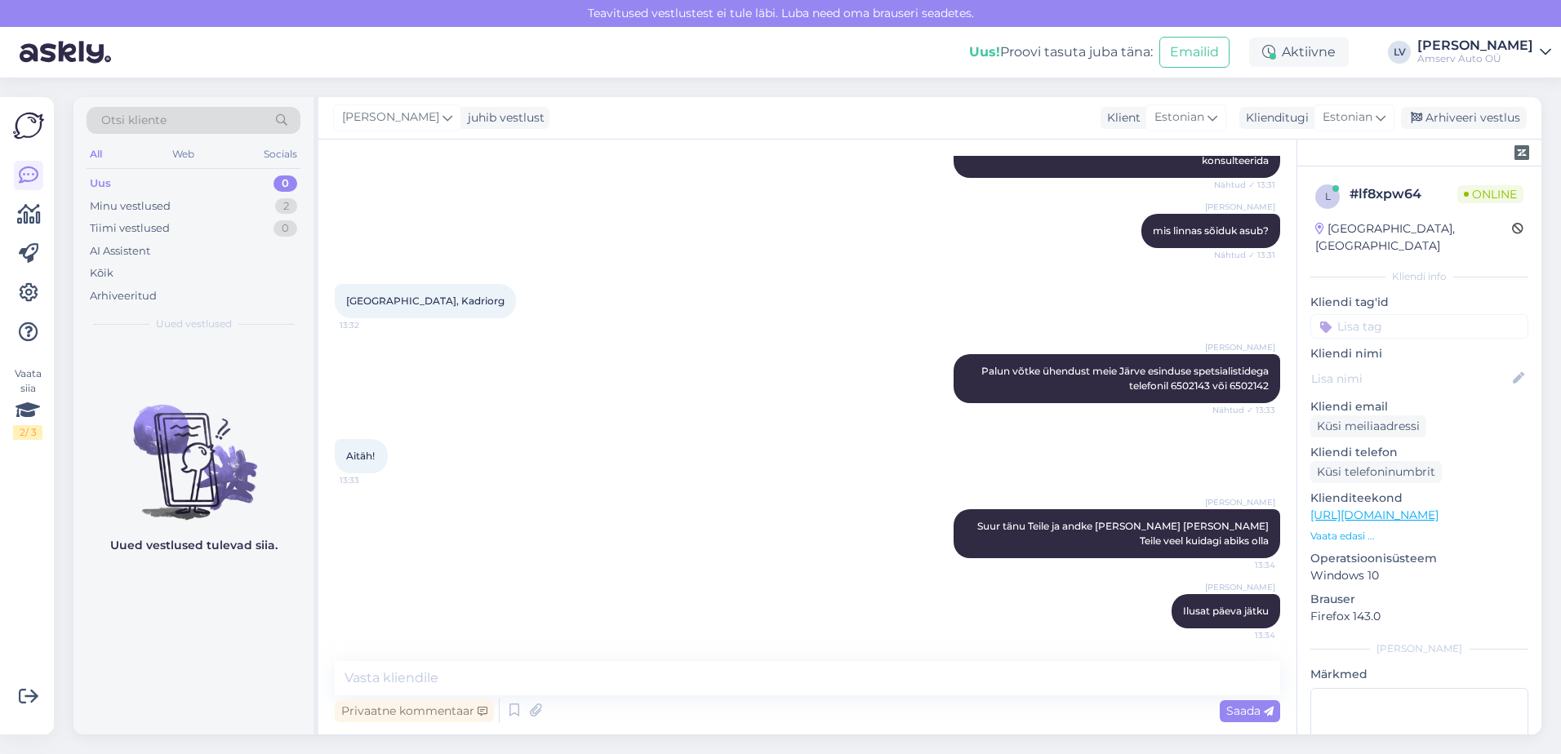
click at [96, 44] on img at bounding box center [65, 52] width 91 height 51
click at [1410, 314] on input at bounding box center [1419, 326] width 218 height 24
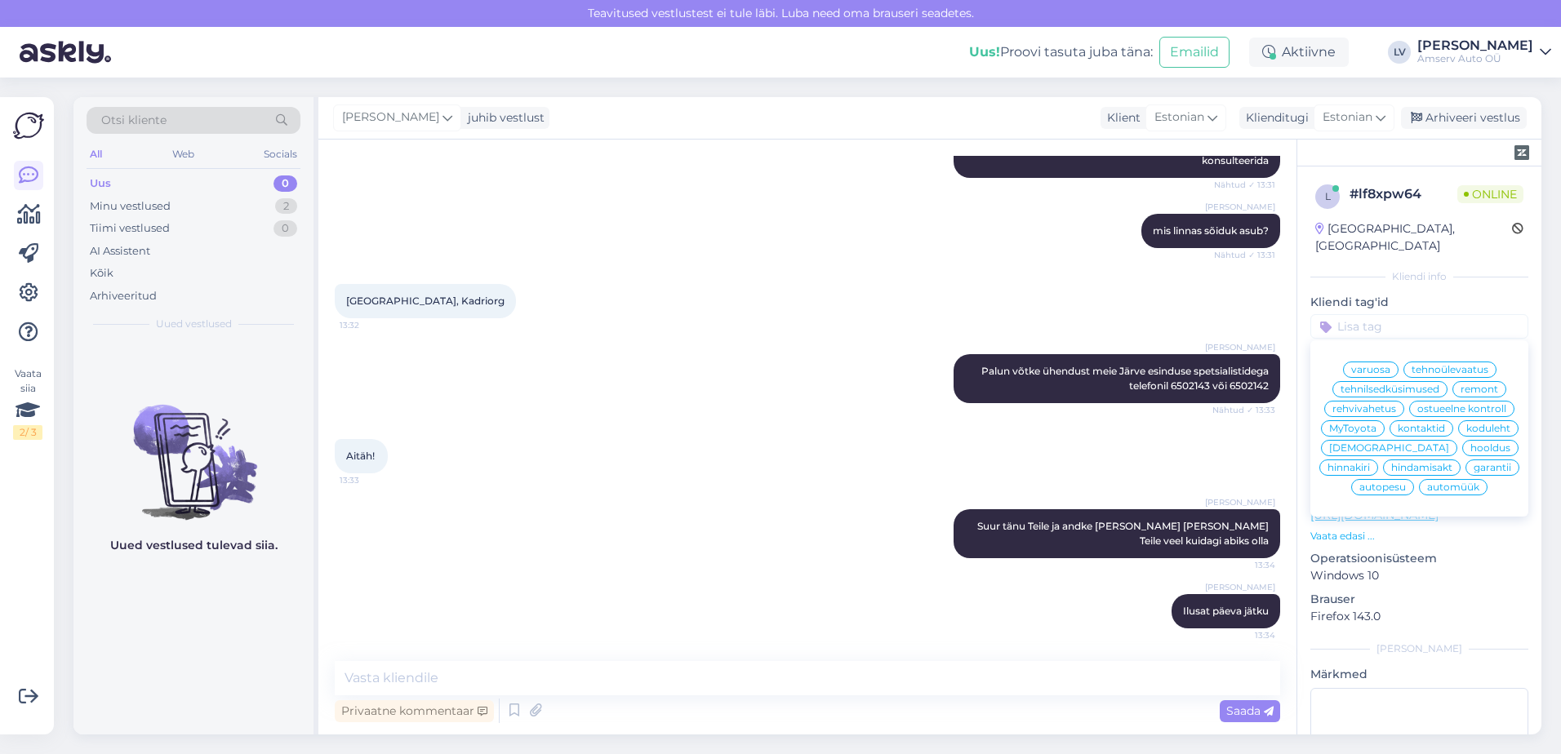
click at [1464, 385] on span "remont" at bounding box center [1480, 390] width 38 height 10
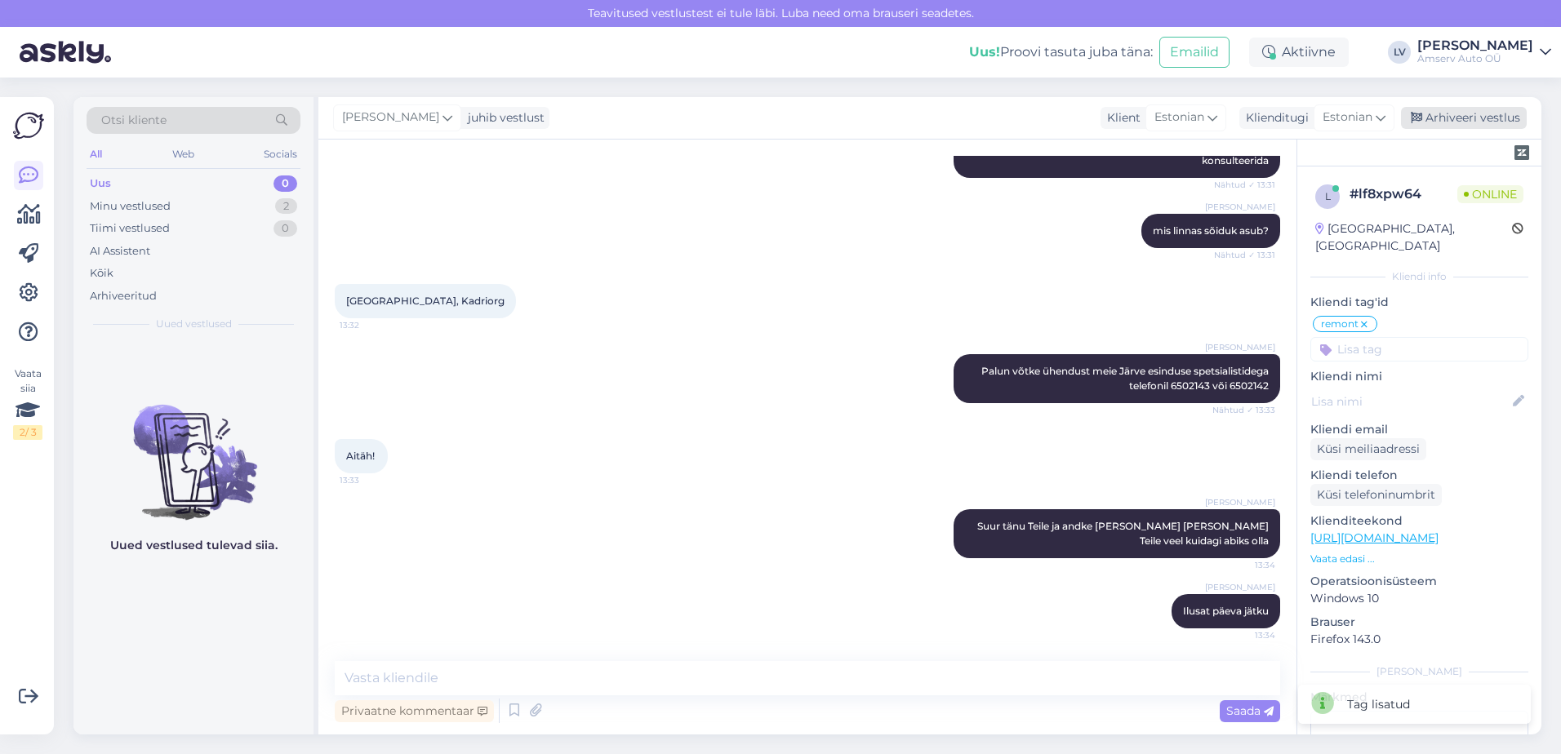
click at [1467, 118] on div "Arhiveeri vestlus" at bounding box center [1464, 118] width 126 height 22
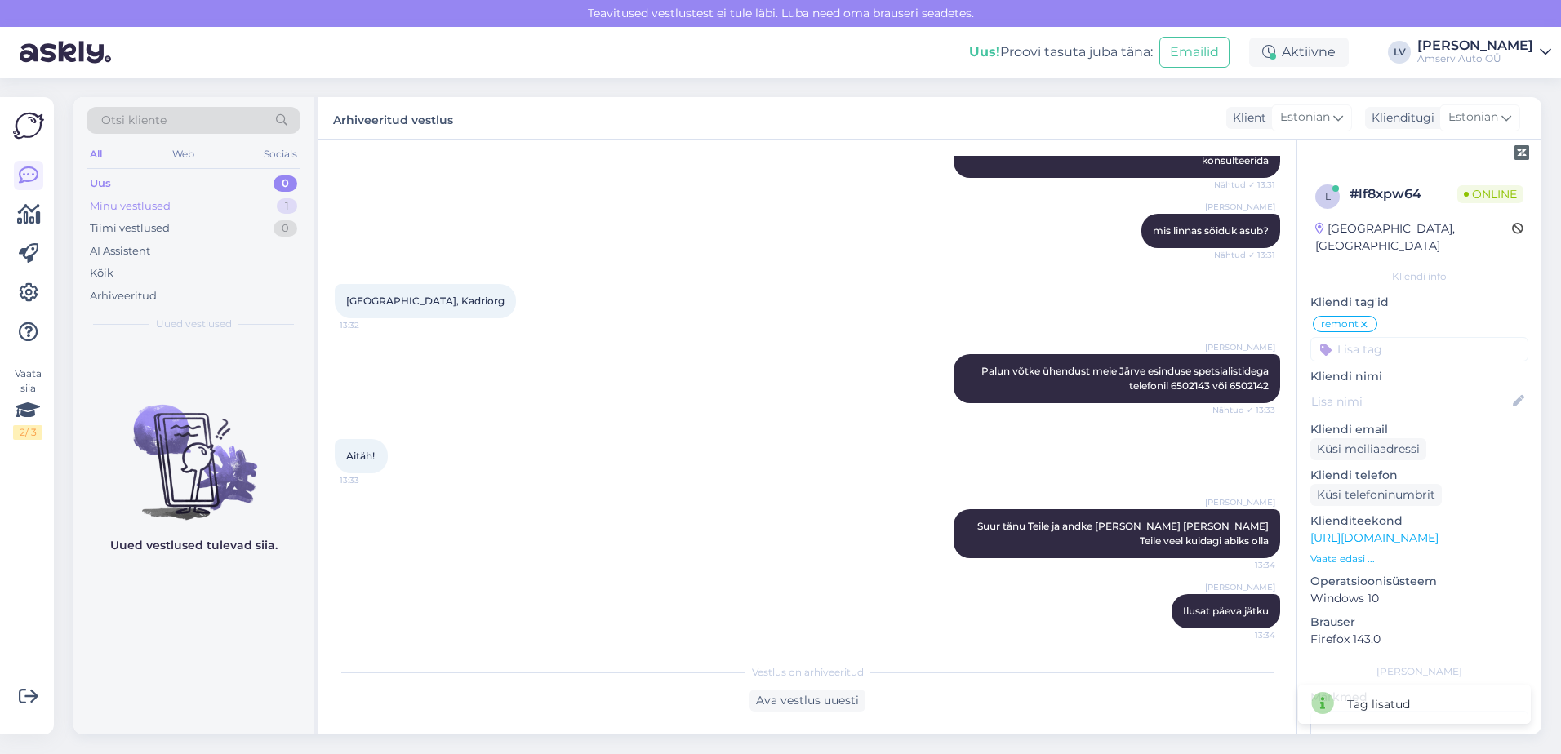
click at [228, 203] on div "Minu vestlused 1" at bounding box center [194, 206] width 214 height 23
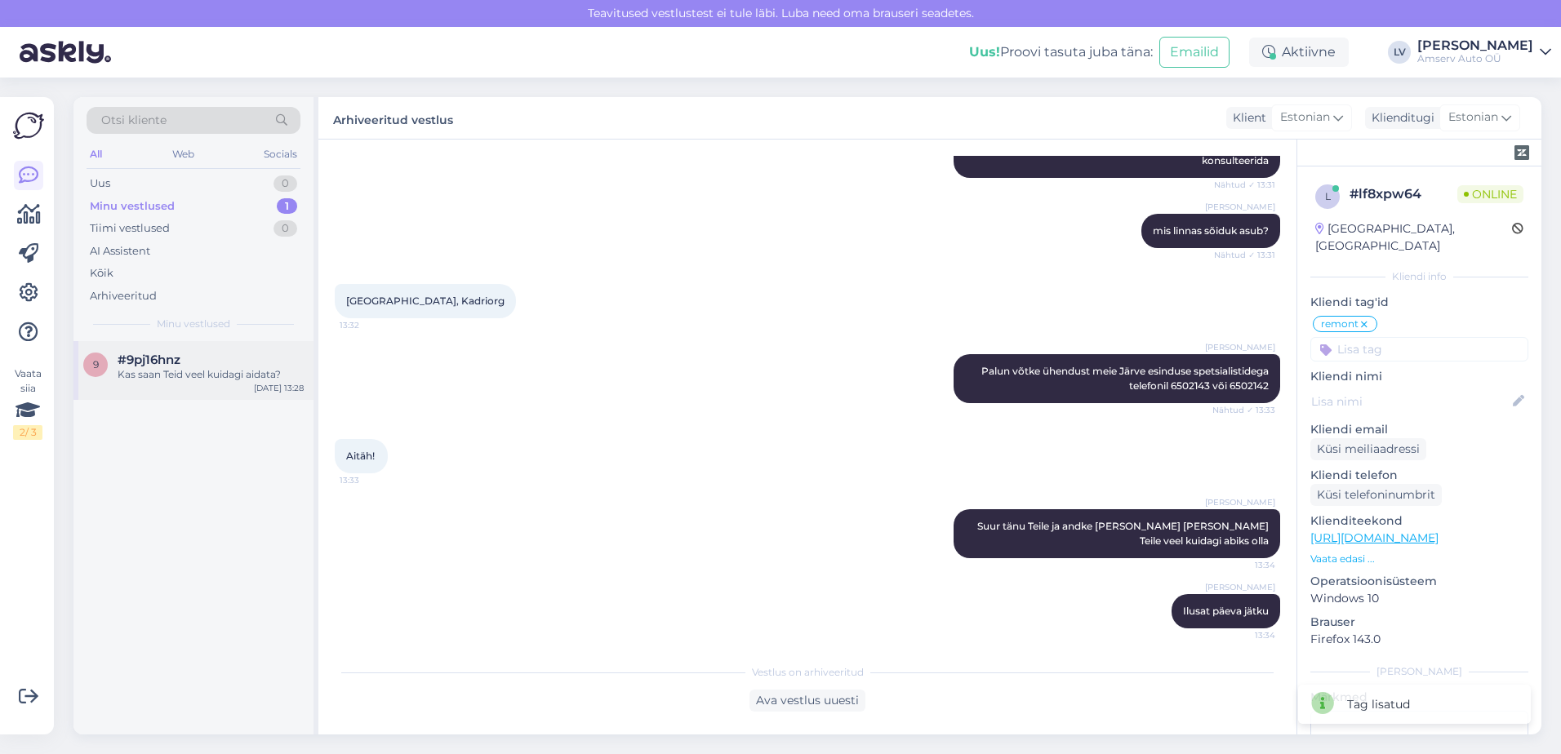
click at [223, 361] on div "#9pj16hnz" at bounding box center [211, 360] width 186 height 15
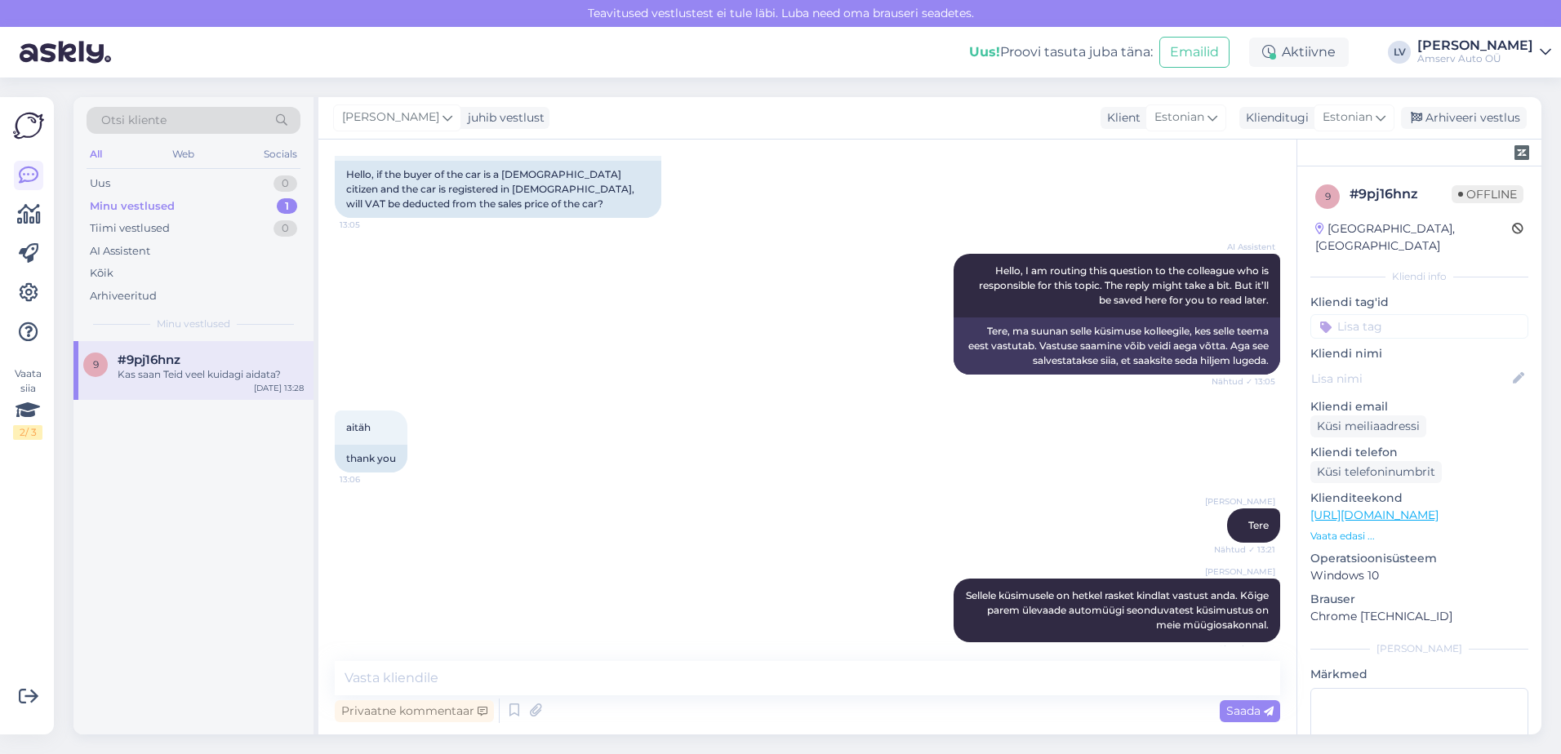
scroll to position [0, 0]
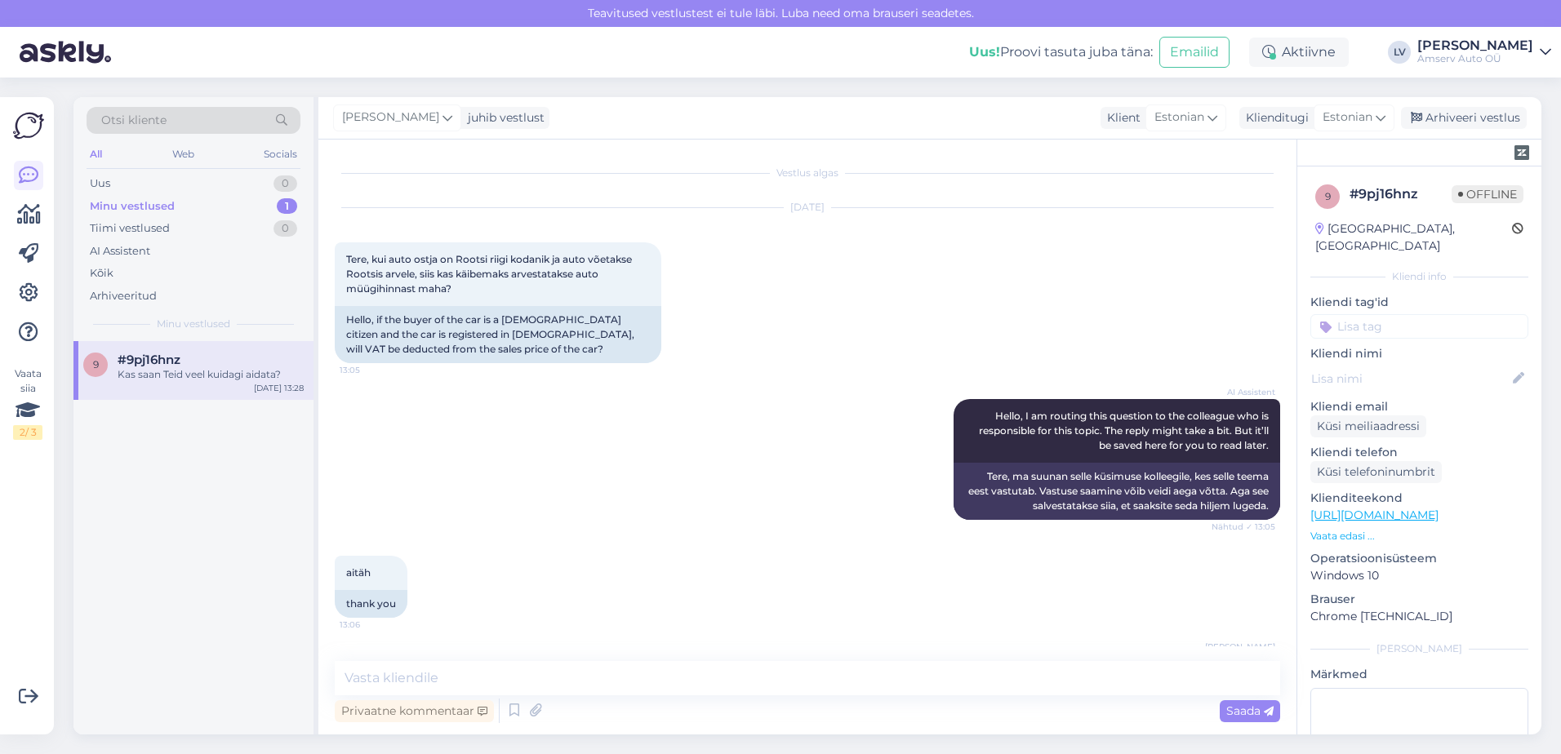
click at [1408, 314] on input at bounding box center [1419, 326] width 218 height 24
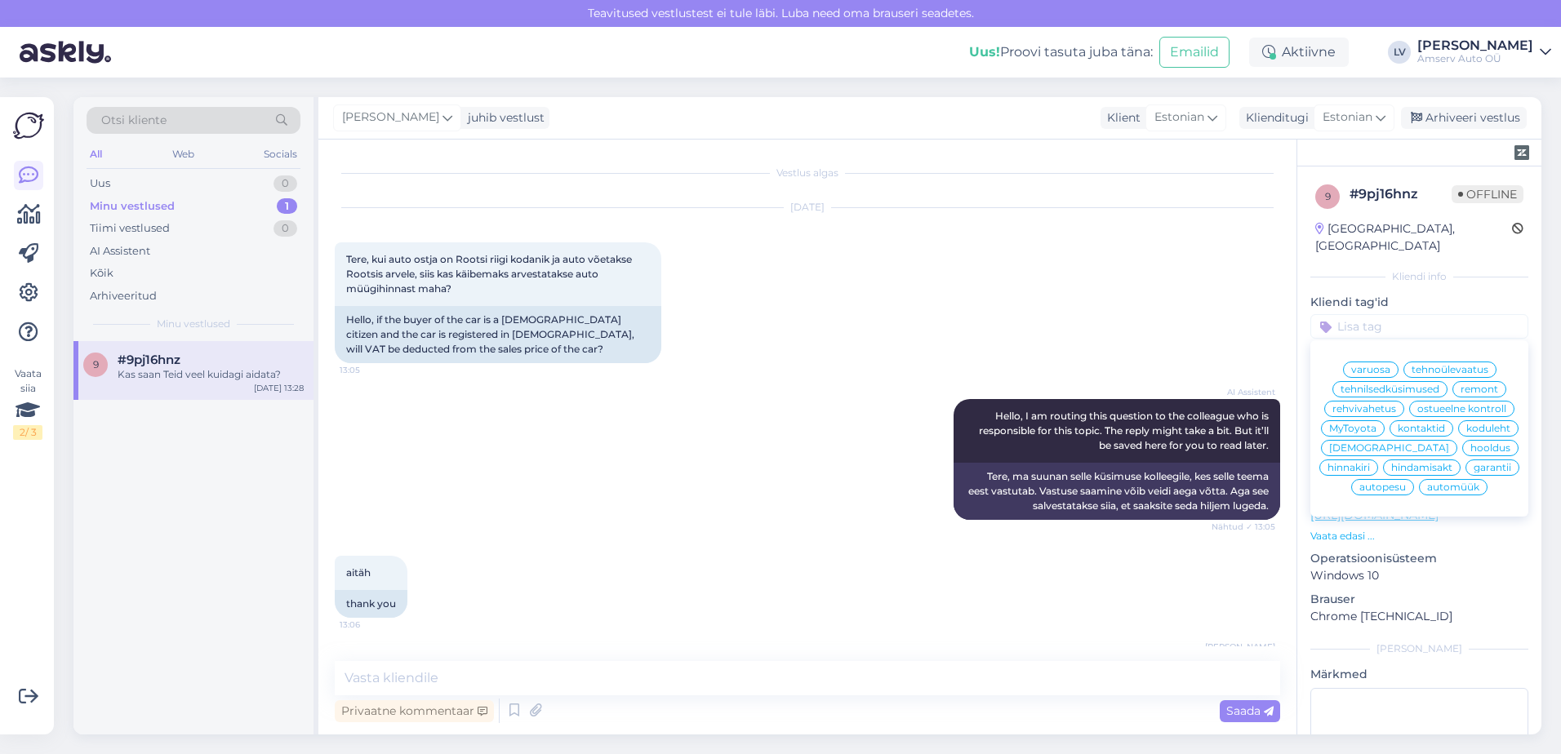
click at [1477, 381] on div "remont" at bounding box center [1480, 389] width 54 height 16
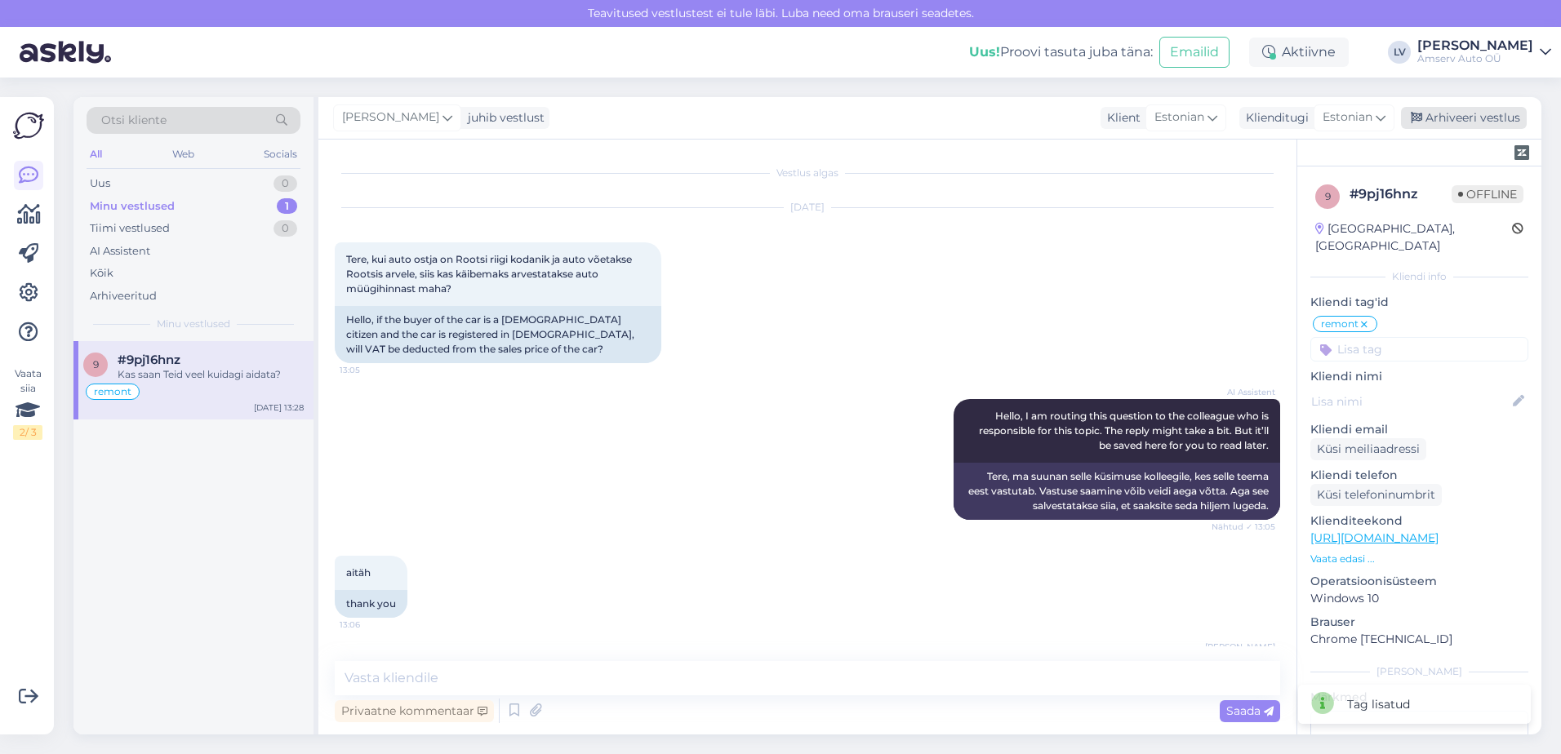
click at [1454, 122] on div "Arhiveeri vestlus" at bounding box center [1464, 118] width 126 height 22
